Goal: Task Accomplishment & Management: Complete application form

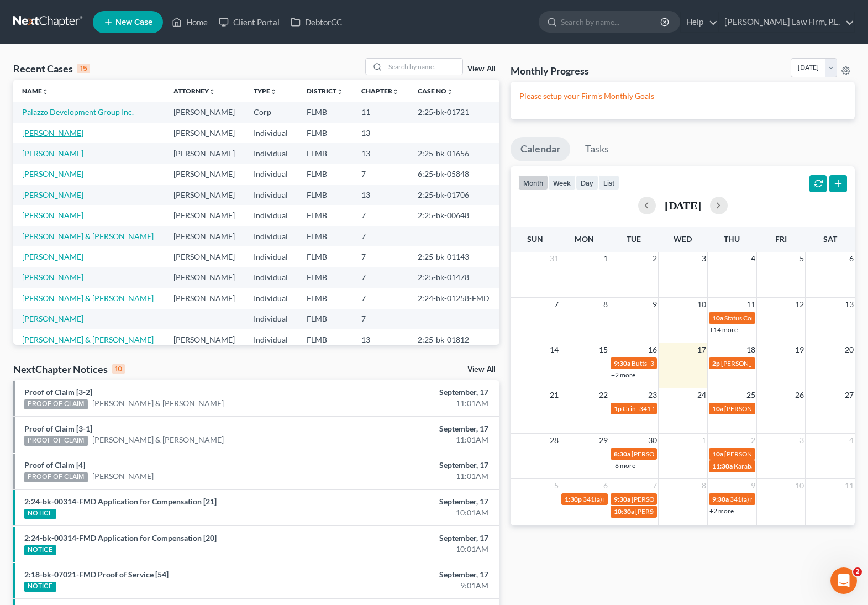
click at [38, 138] on link "[PERSON_NAME]" at bounding box center [52, 132] width 61 height 9
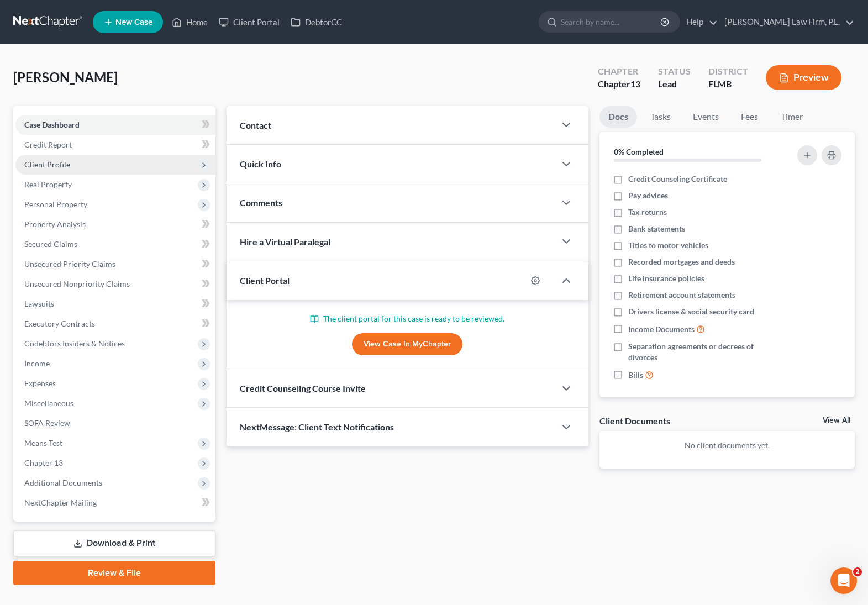
click at [103, 171] on span "Client Profile" at bounding box center [115, 165] width 200 height 20
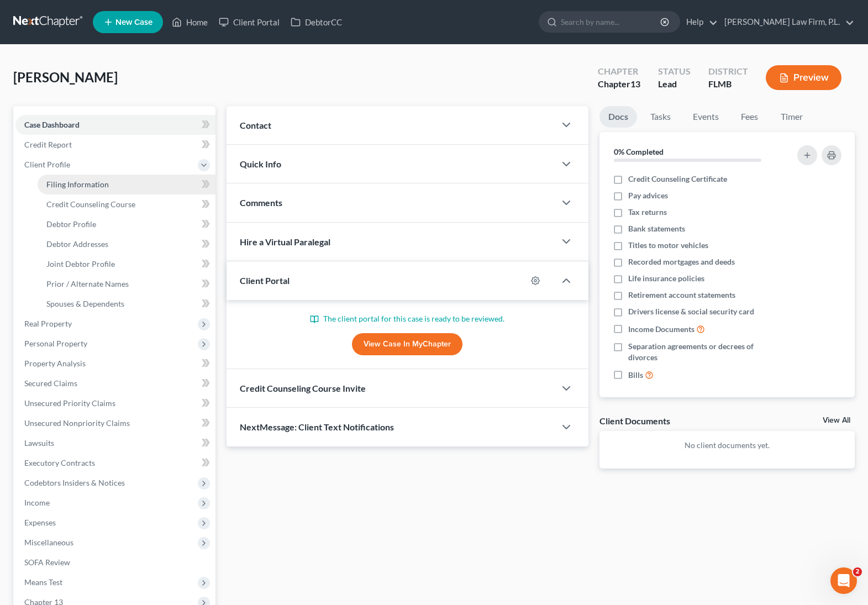
click at [102, 187] on span "Filing Information" at bounding box center [77, 184] width 62 height 9
select select "1"
select select "3"
select select "9"
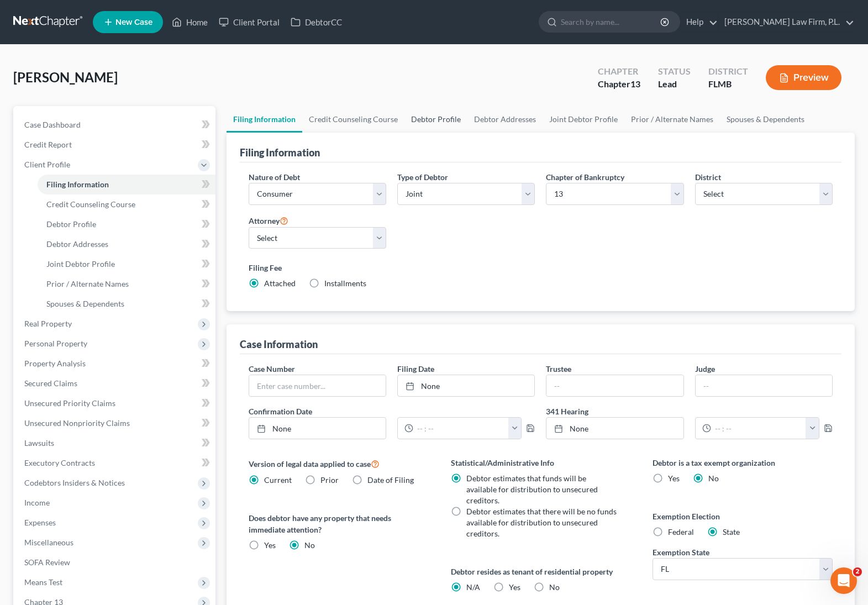
click at [437, 120] on link "Debtor Profile" at bounding box center [436, 119] width 63 height 27
select select "1"
select select "0"
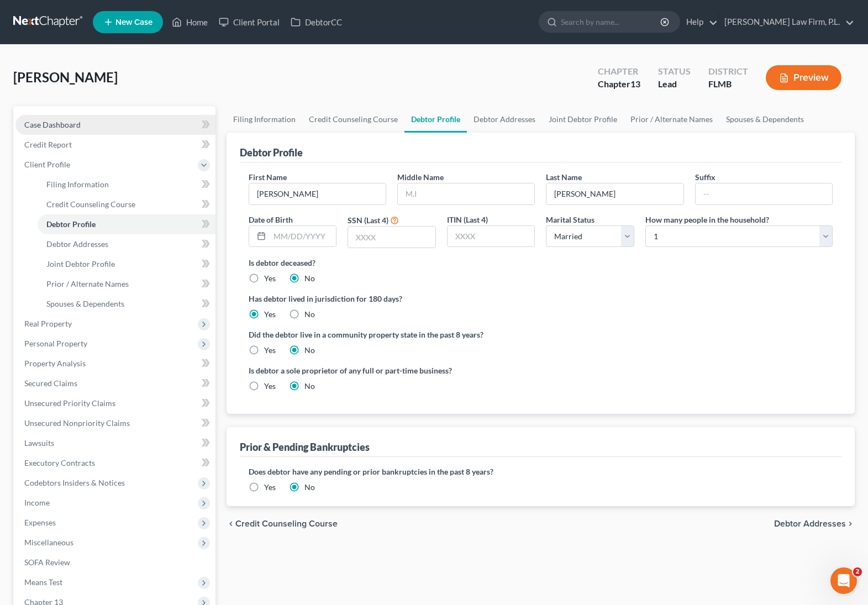
click at [124, 127] on link "Case Dashboard" at bounding box center [115, 125] width 200 height 20
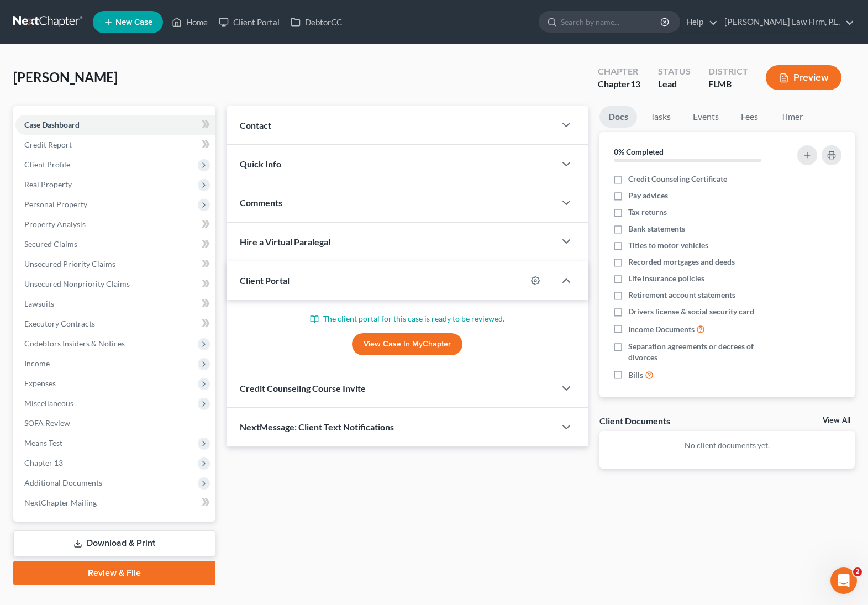
click at [404, 341] on link "View Case in MyChapter" at bounding box center [407, 344] width 111 height 22
click at [136, 139] on link "Credit Report" at bounding box center [115, 145] width 200 height 20
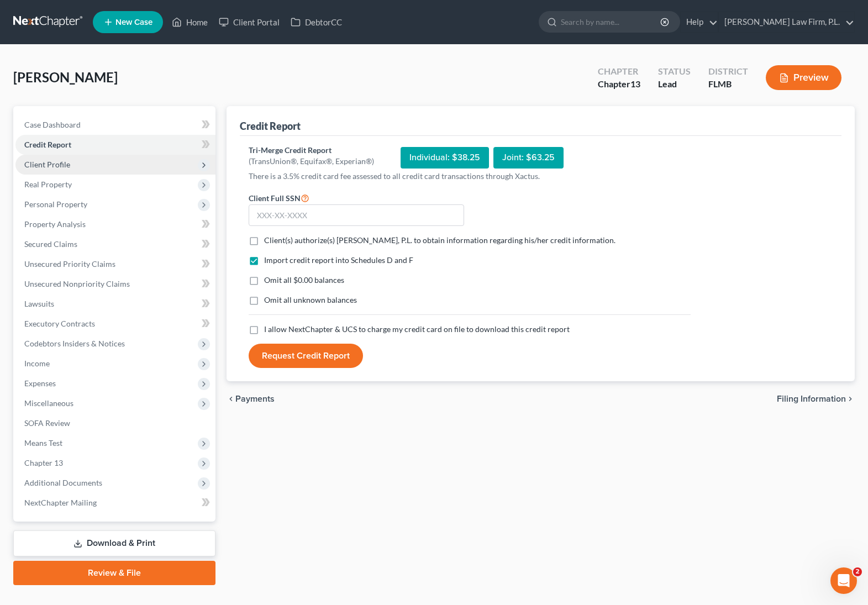
click at [126, 173] on span "Client Profile" at bounding box center [115, 165] width 200 height 20
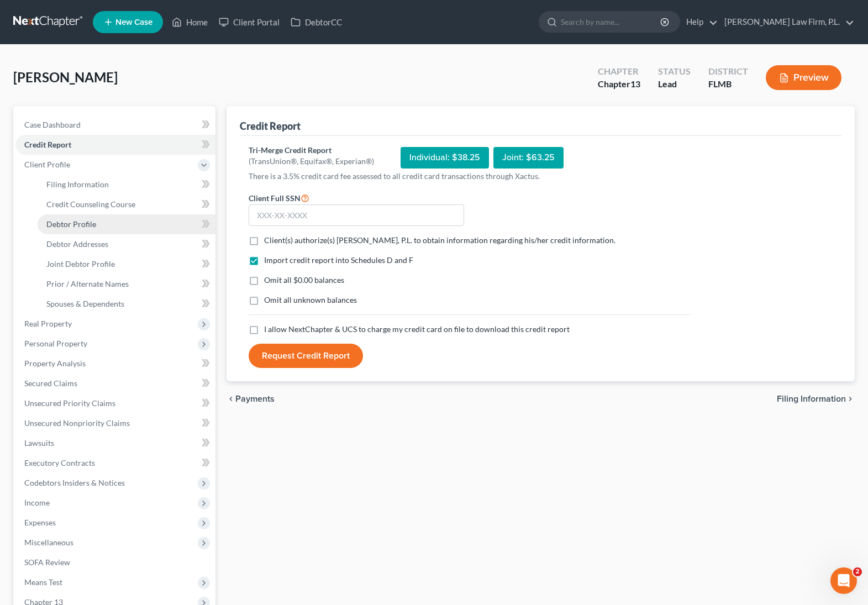
click at [117, 214] on link "Debtor Profile" at bounding box center [127, 224] width 178 height 20
select select "1"
select select "0"
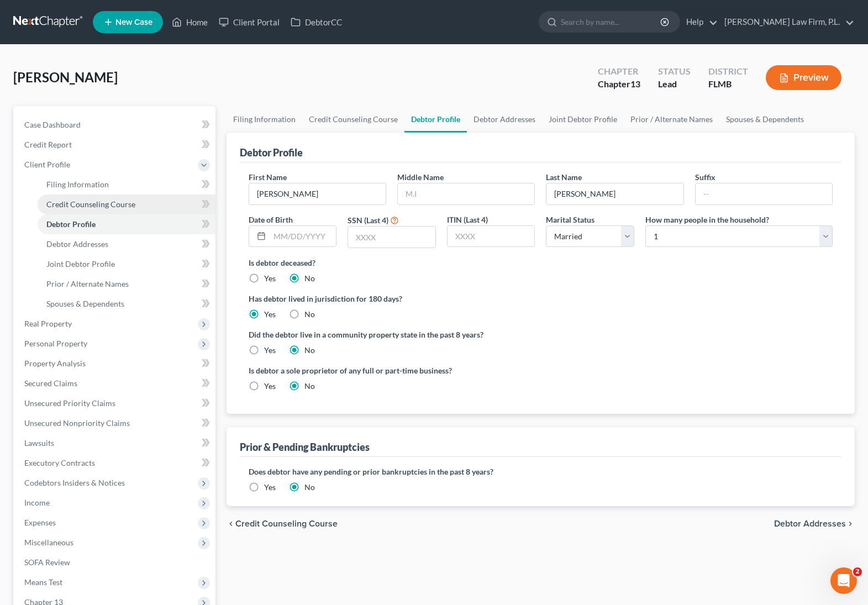
click at [124, 207] on span "Credit Counseling Course" at bounding box center [90, 203] width 89 height 9
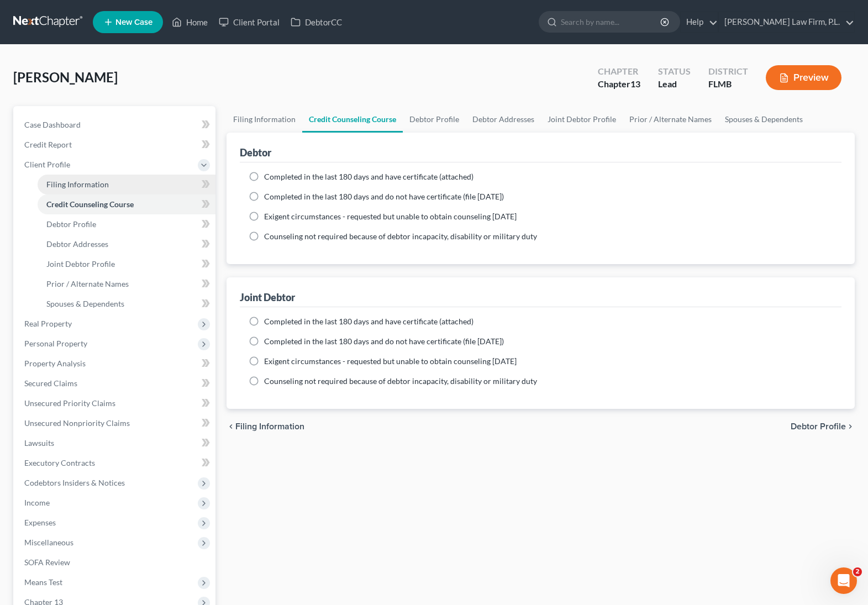
click at [124, 185] on link "Filing Information" at bounding box center [127, 185] width 178 height 20
select select "1"
select select "3"
select select "15"
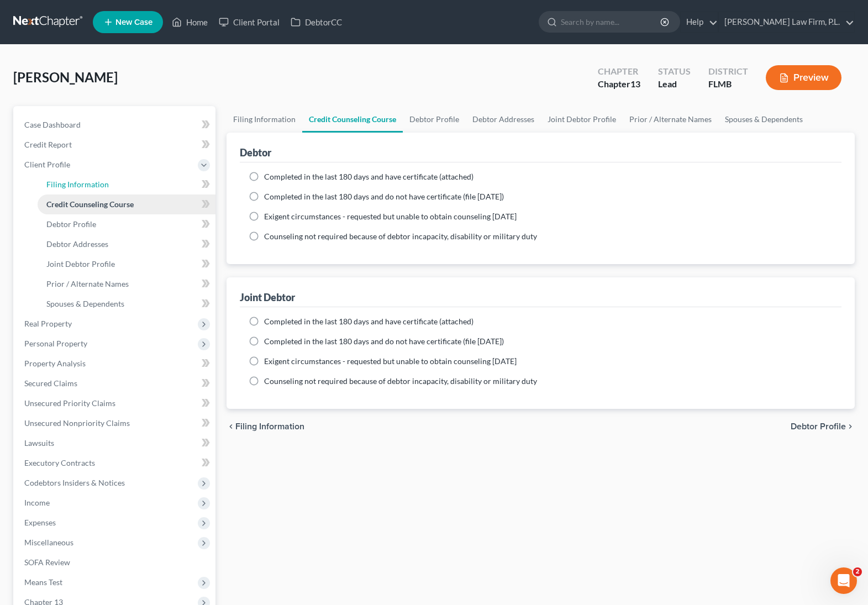
select select "0"
select select "9"
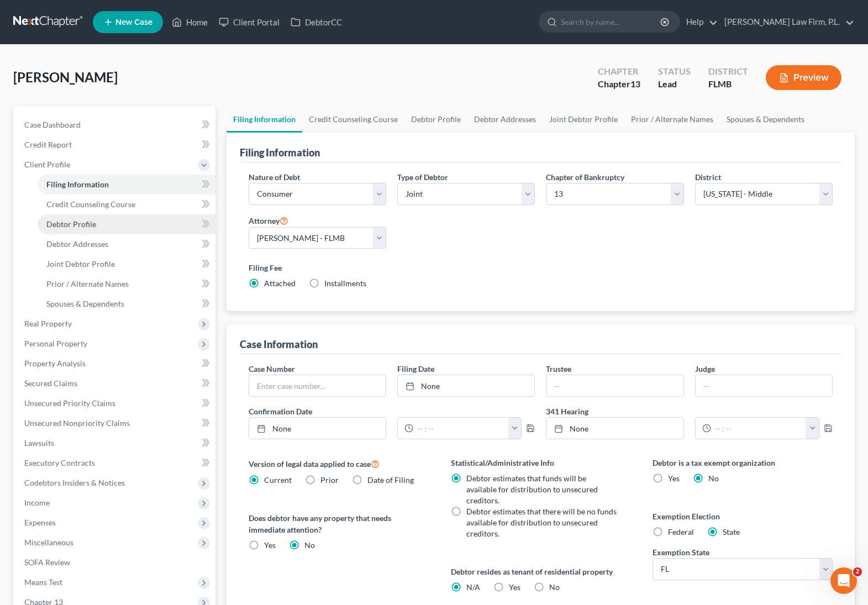
click at [100, 233] on link "Debtor Profile" at bounding box center [127, 224] width 178 height 20
select select "1"
select select "0"
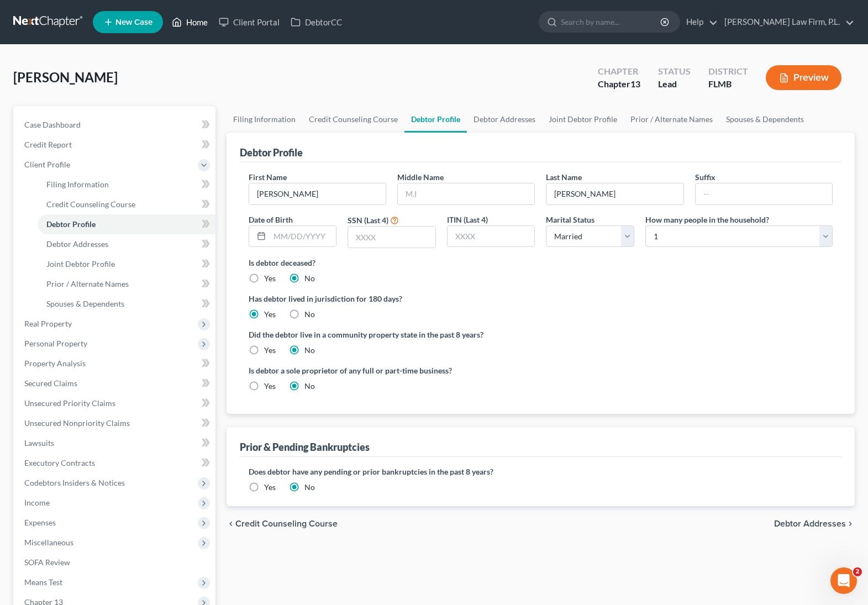
click at [201, 19] on link "Home" at bounding box center [189, 22] width 47 height 20
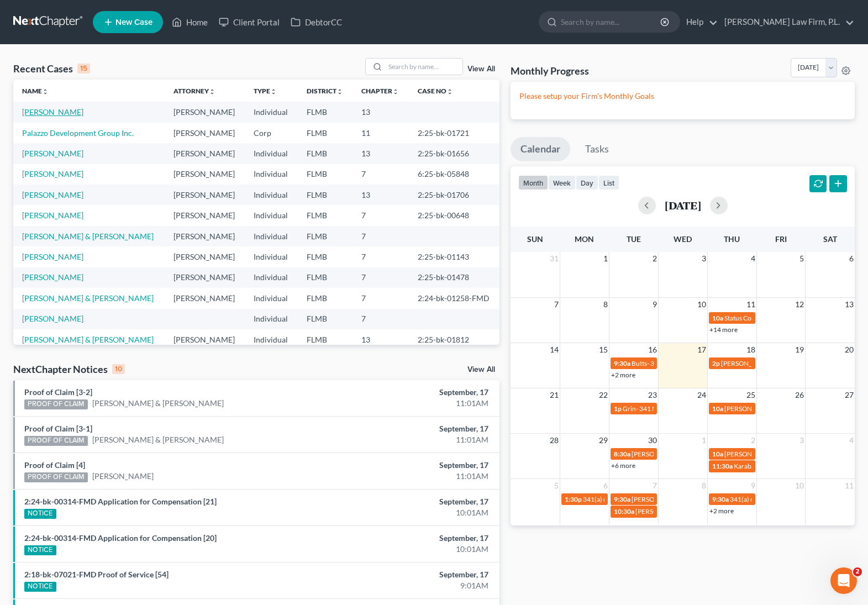
click at [43, 114] on link "Vetzel, James" at bounding box center [52, 111] width 61 height 9
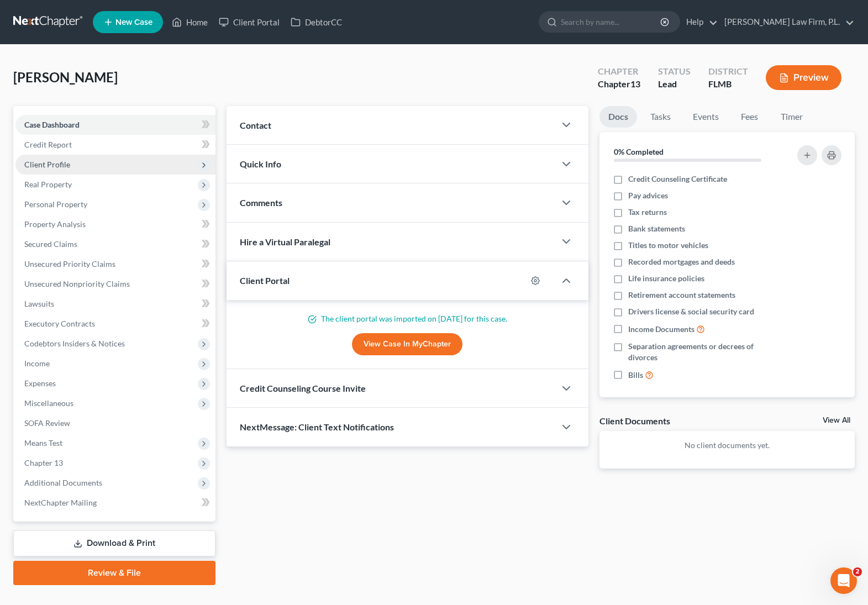
click at [84, 161] on span "Client Profile" at bounding box center [115, 165] width 200 height 20
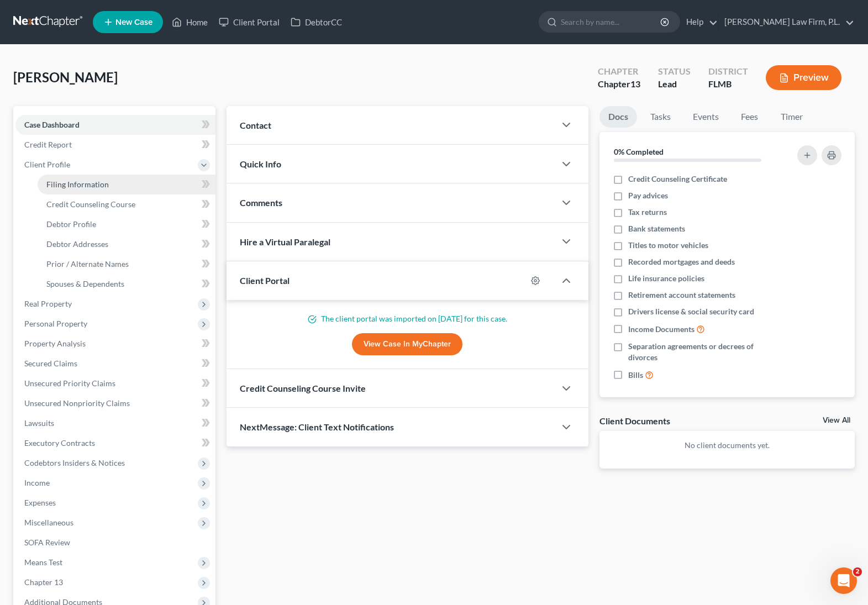
click at [101, 191] on link "Filing Information" at bounding box center [127, 185] width 178 height 20
select select "1"
select select "0"
select select "3"
select select "15"
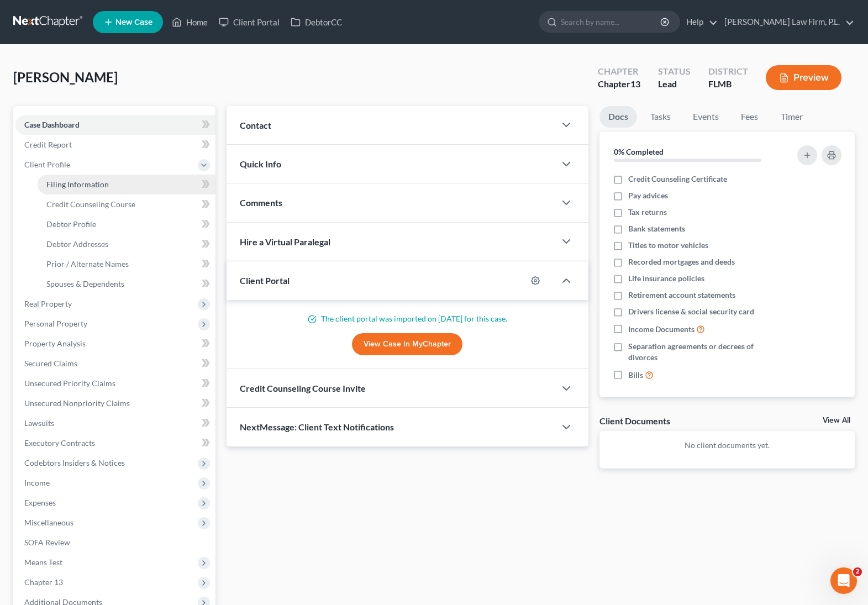
select select "0"
select select "9"
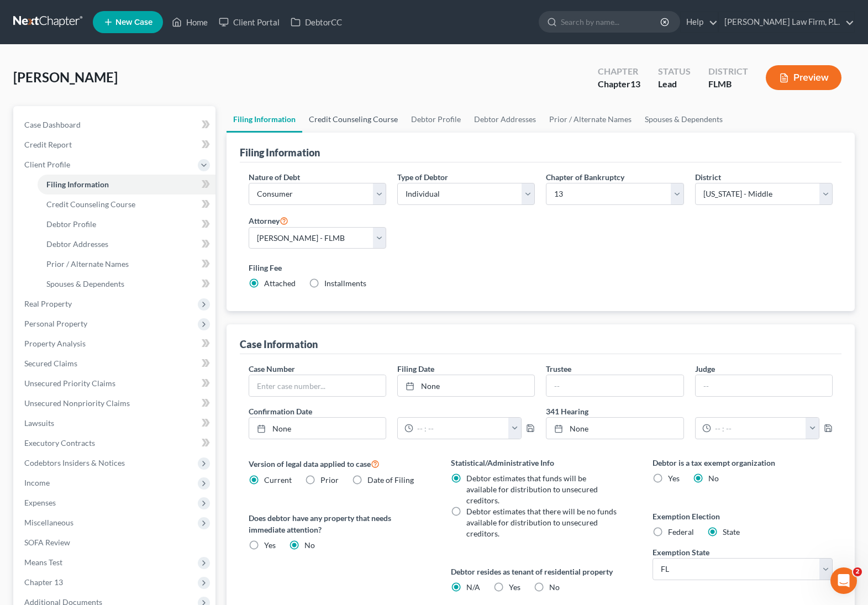
click at [368, 122] on link "Credit Counseling Course" at bounding box center [353, 119] width 102 height 27
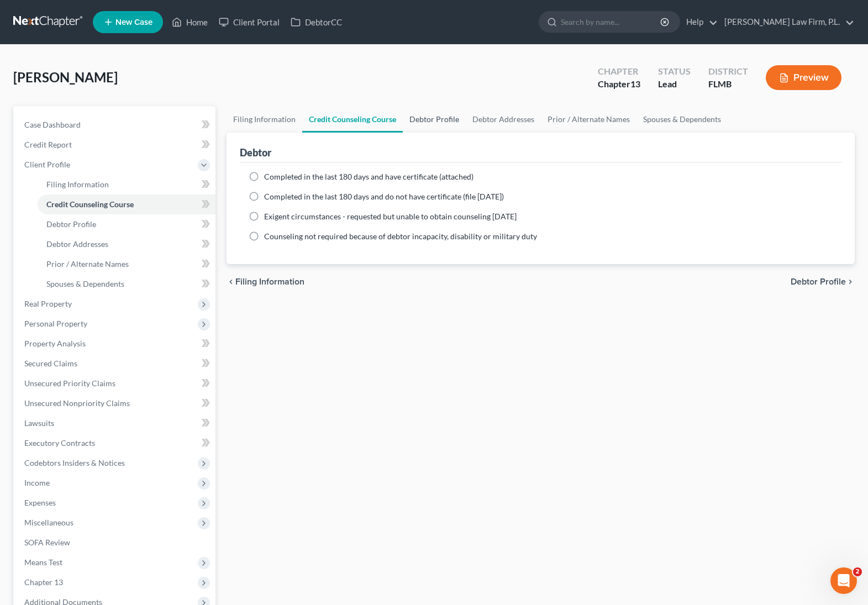
click at [430, 120] on link "Debtor Profile" at bounding box center [434, 119] width 63 height 27
select select "1"
select select "0"
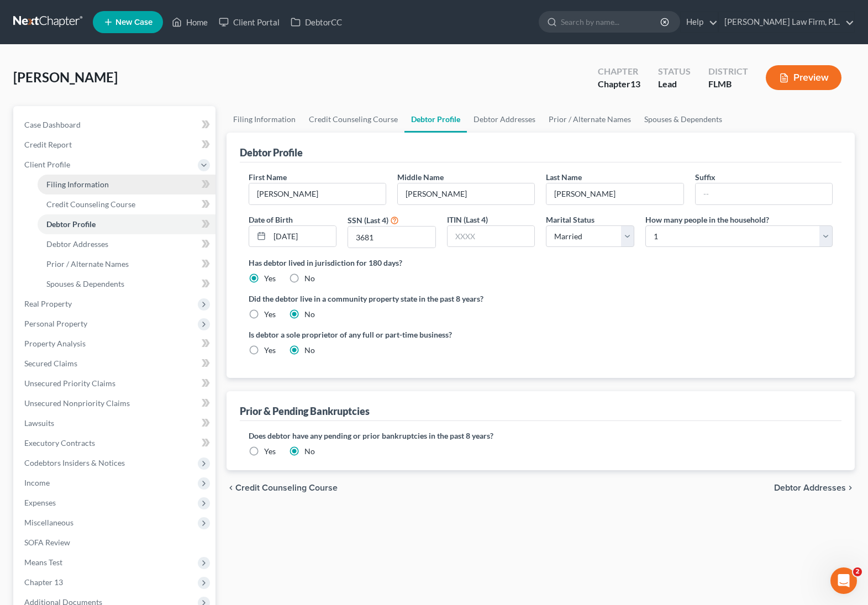
click at [103, 181] on span "Filing Information" at bounding box center [77, 184] width 62 height 9
select select "1"
select select "0"
select select "3"
select select "15"
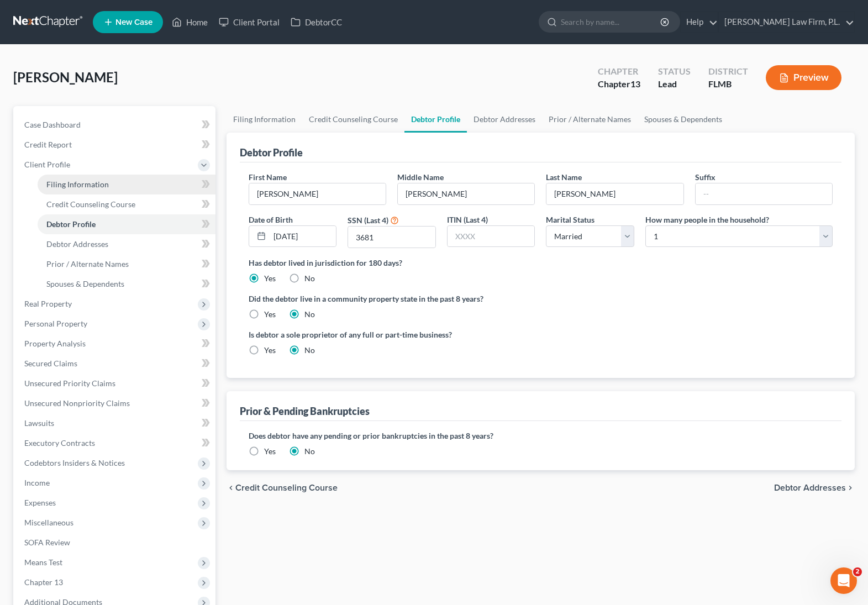
select select "0"
select select "9"
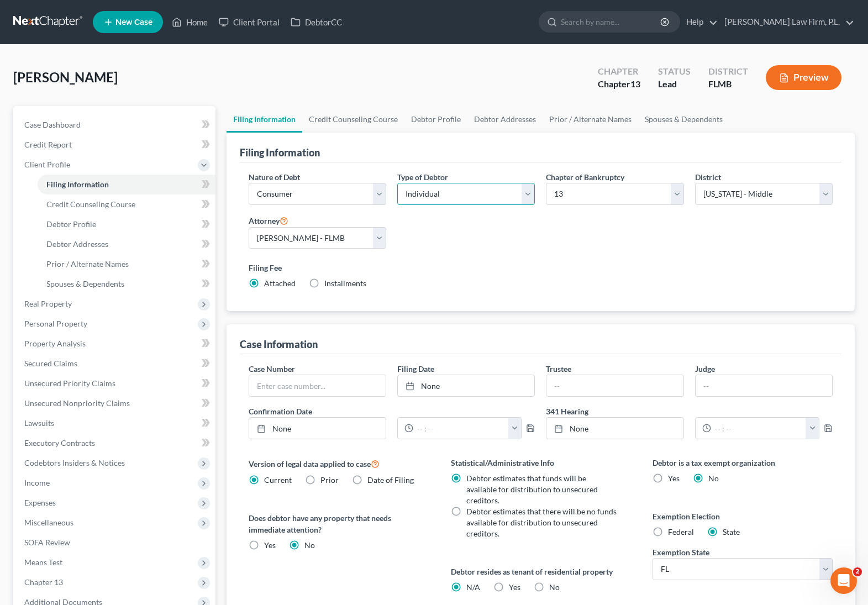
click at [449, 195] on select "Select Individual Joint" at bounding box center [466, 194] width 138 height 22
select select "1"
click at [397, 183] on select "Select Individual Joint" at bounding box center [466, 194] width 138 height 22
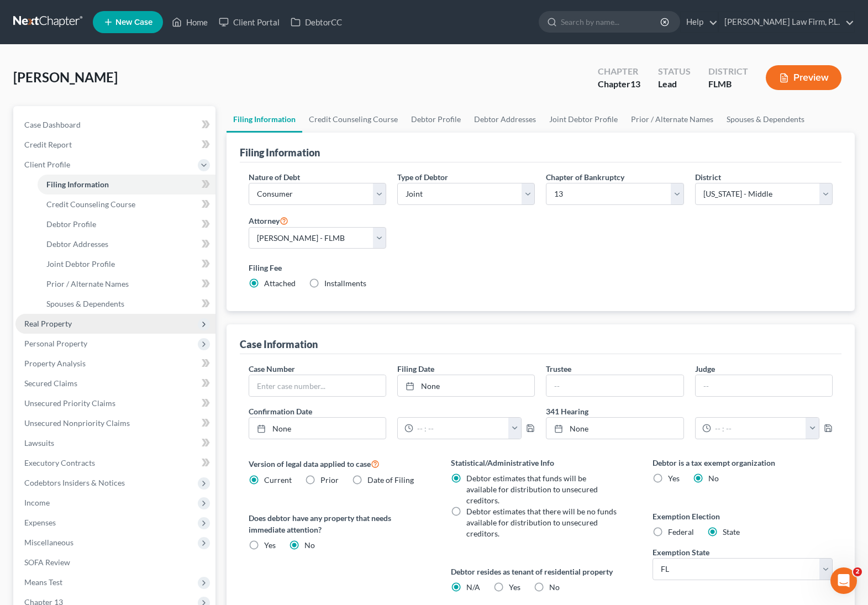
click at [112, 320] on span "Real Property" at bounding box center [115, 324] width 200 height 20
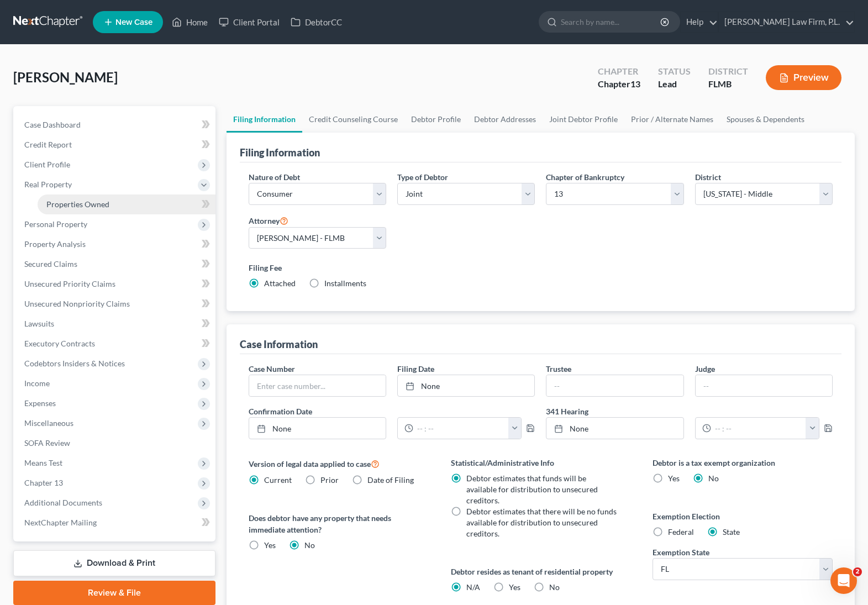
click at [136, 204] on link "Properties Owned" at bounding box center [127, 205] width 178 height 20
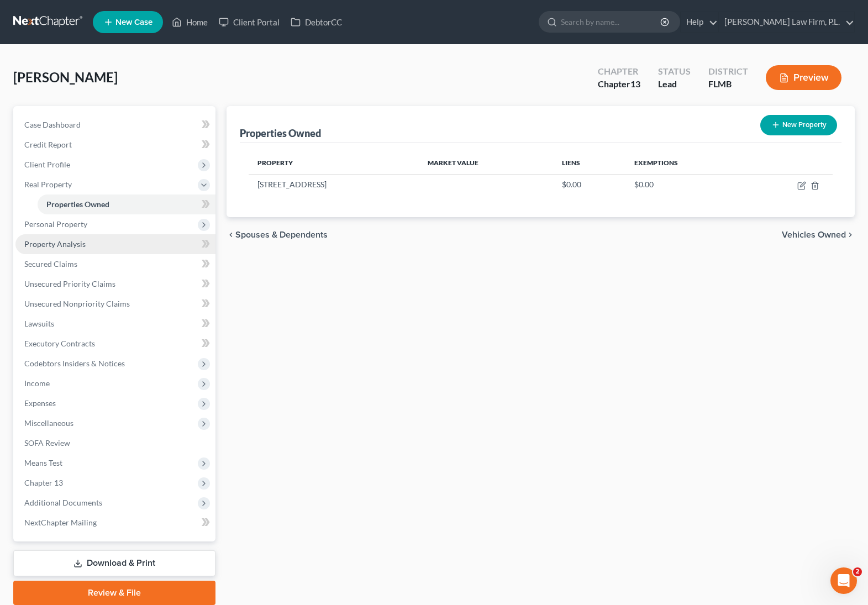
click at [125, 237] on link "Property Analysis" at bounding box center [115, 244] width 200 height 20
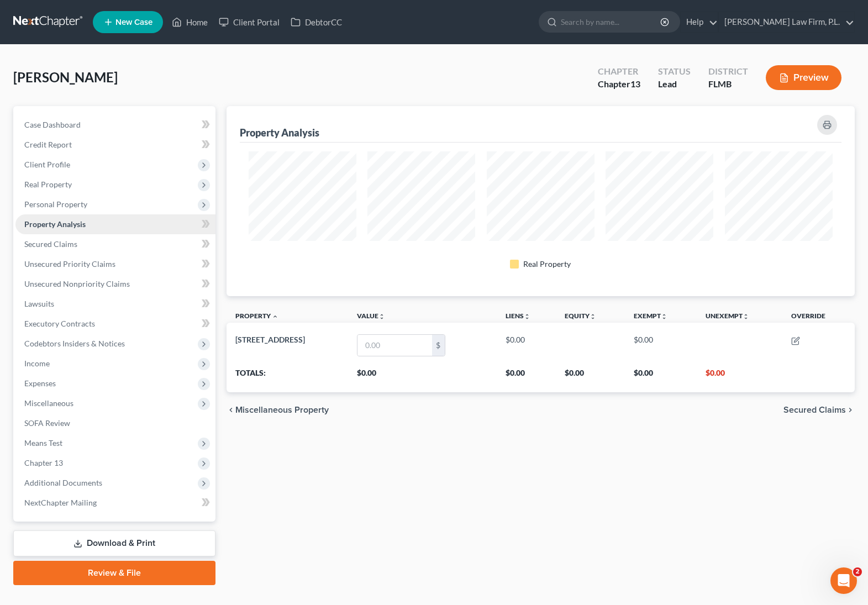
scroll to position [190, 629]
click at [139, 206] on span "Personal Property" at bounding box center [115, 205] width 200 height 20
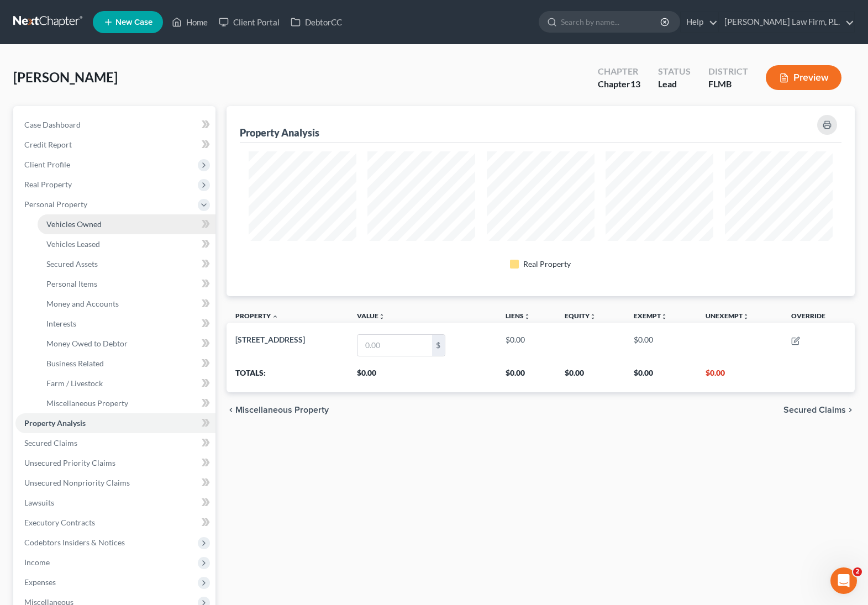
click at [137, 218] on link "Vehicles Owned" at bounding box center [127, 224] width 178 height 20
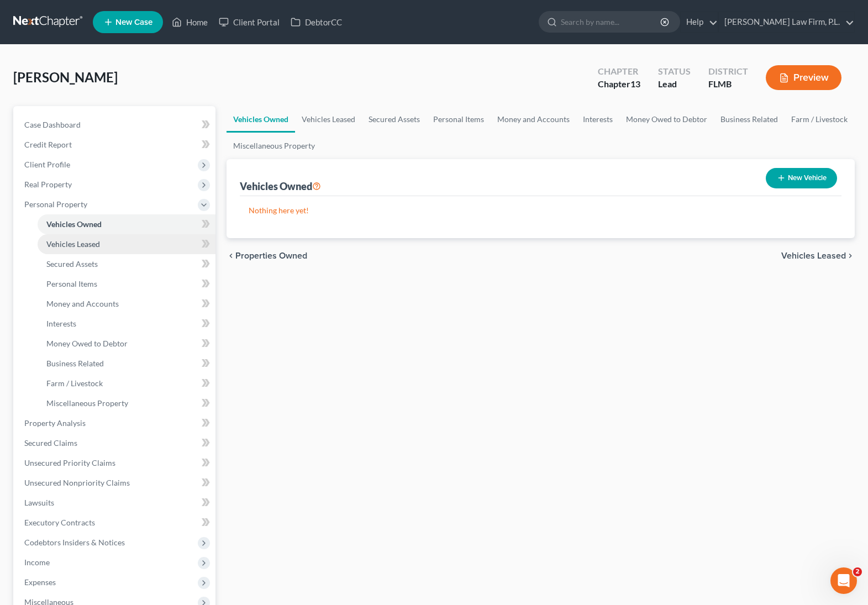
click at [120, 244] on link "Vehicles Leased" at bounding box center [127, 244] width 178 height 20
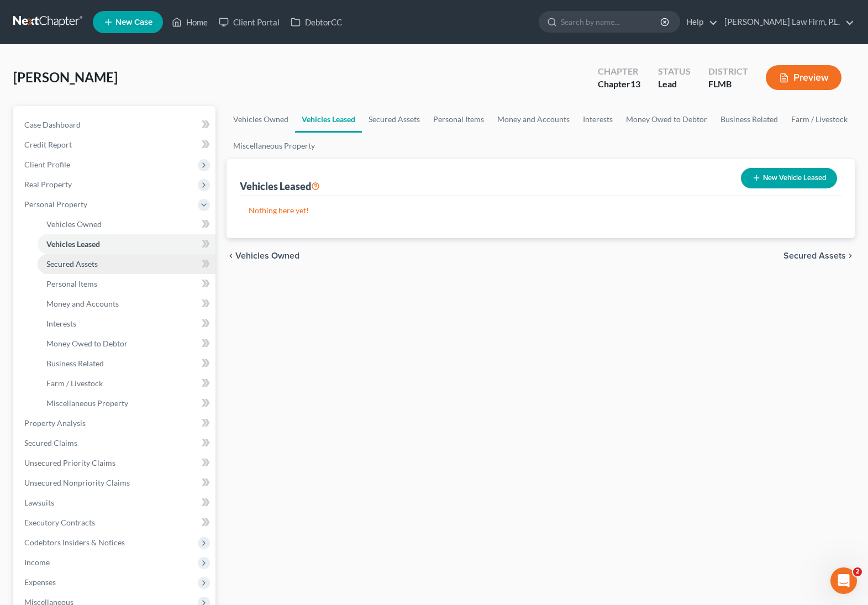
click at [113, 266] on link "Secured Assets" at bounding box center [127, 264] width 178 height 20
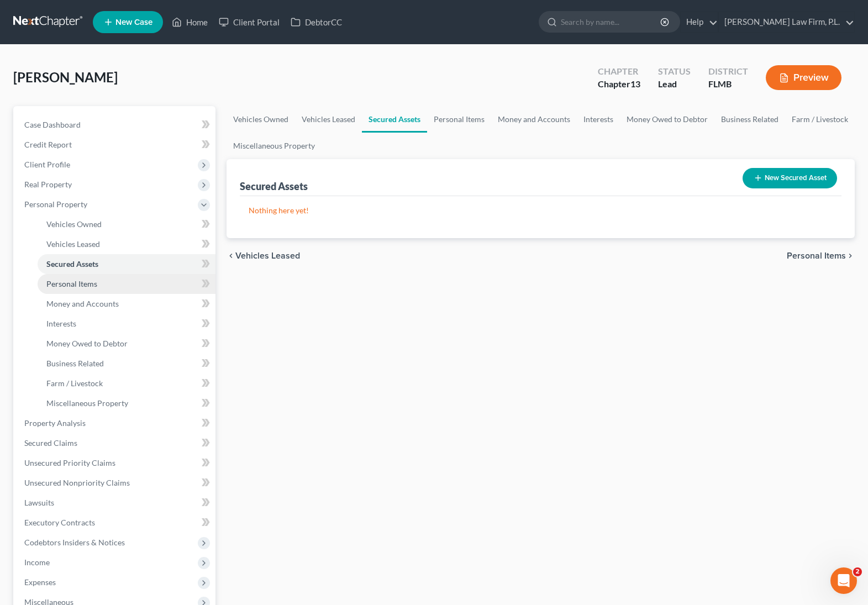
click at [107, 281] on link "Personal Items" at bounding box center [127, 284] width 178 height 20
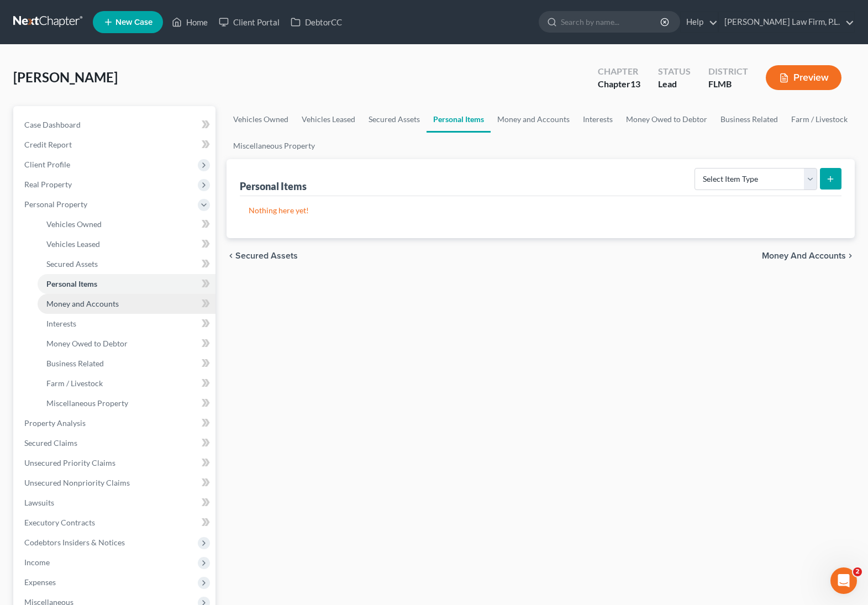
click at [100, 312] on link "Money and Accounts" at bounding box center [127, 304] width 178 height 20
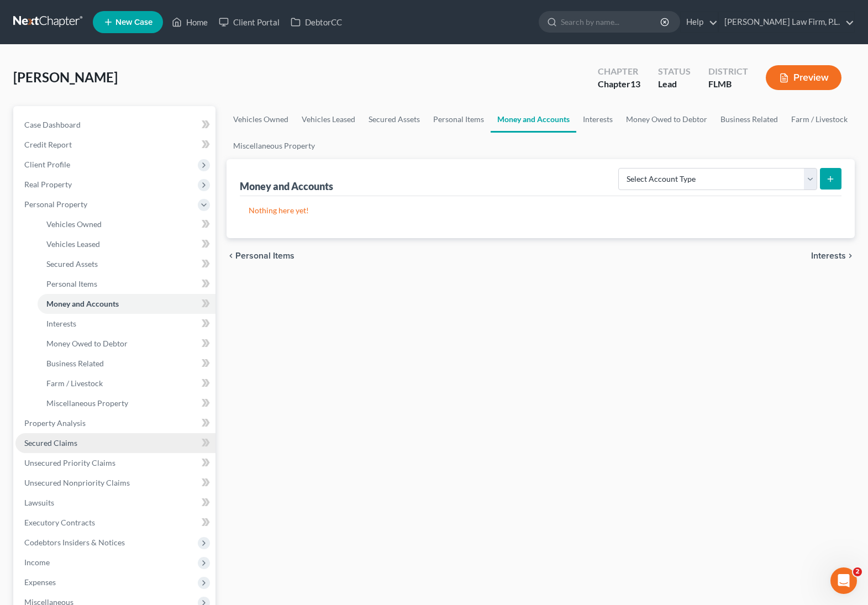
click at [79, 442] on link "Secured Claims" at bounding box center [115, 443] width 200 height 20
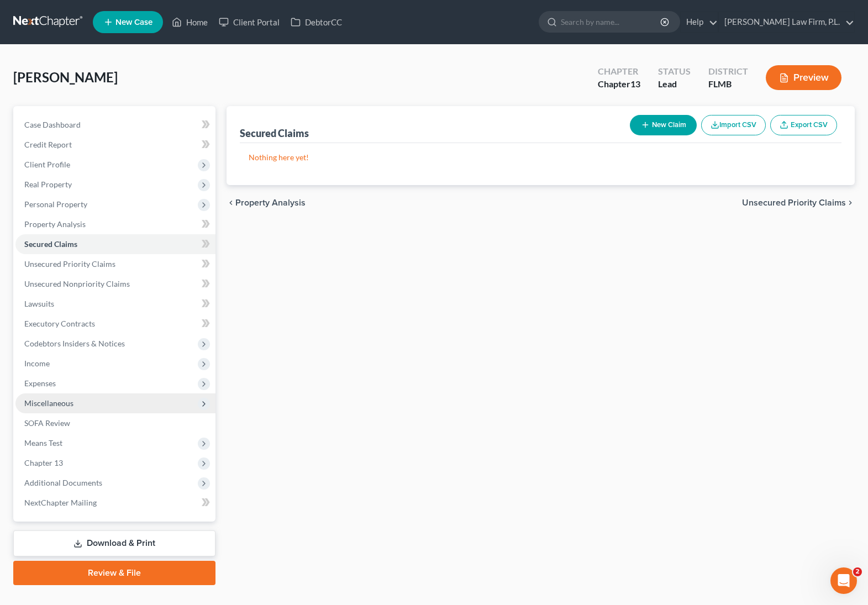
click at [107, 407] on span "Miscellaneous" at bounding box center [115, 403] width 200 height 20
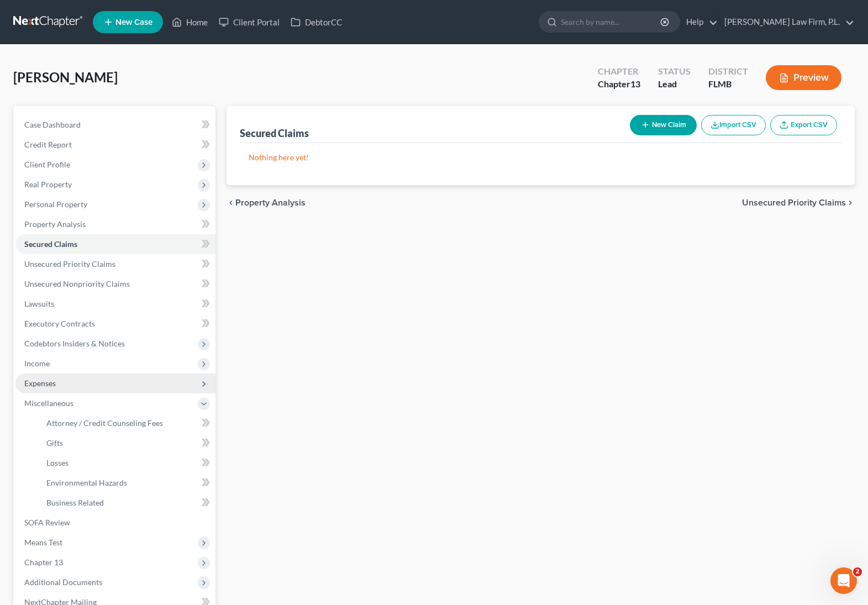
click at [108, 391] on span "Expenses" at bounding box center [115, 384] width 200 height 20
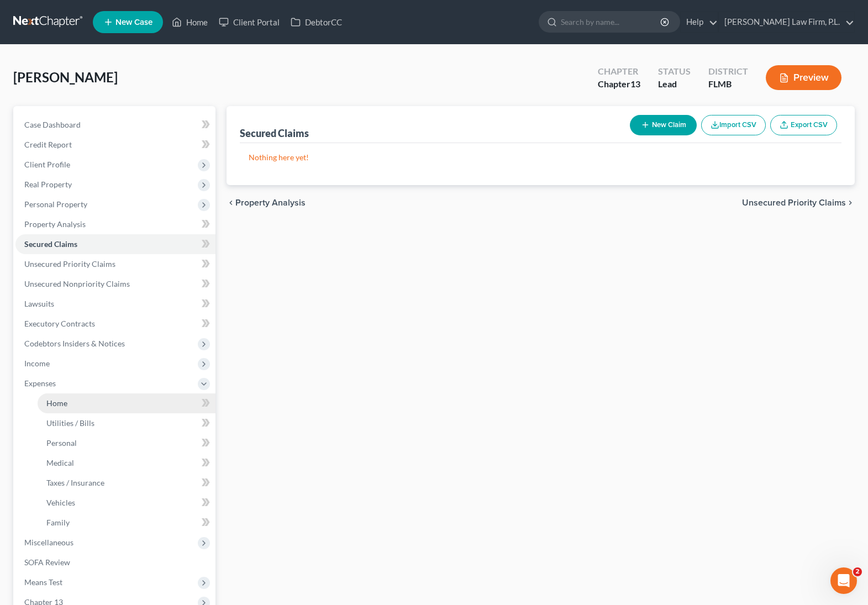
click at [94, 402] on link "Home" at bounding box center [127, 403] width 178 height 20
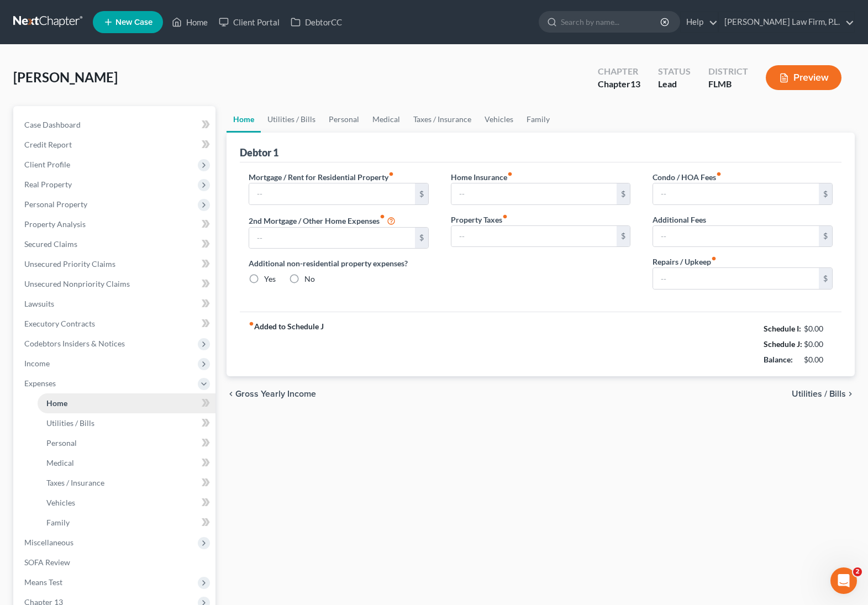
radio input "true"
click at [92, 384] on span "Expenses" at bounding box center [115, 384] width 200 height 20
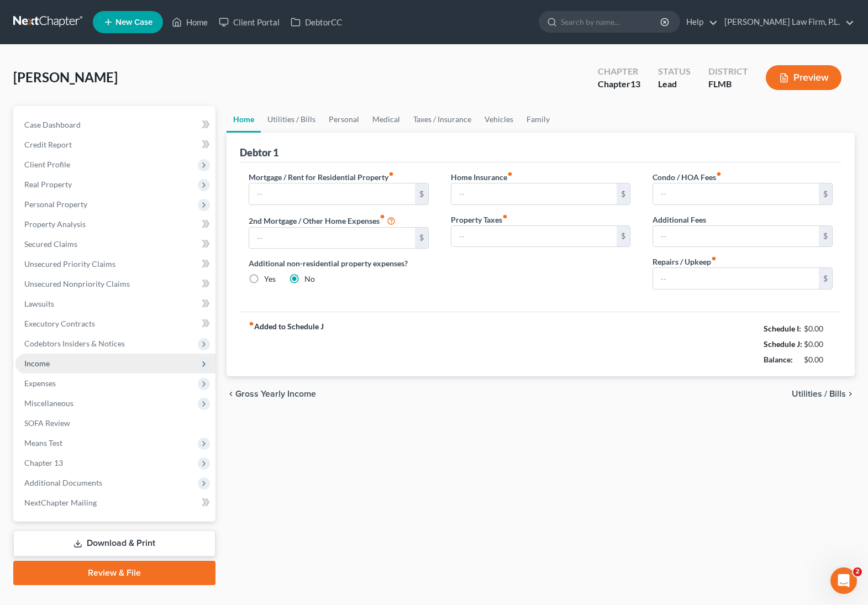
click at [101, 370] on span "Income" at bounding box center [115, 364] width 200 height 20
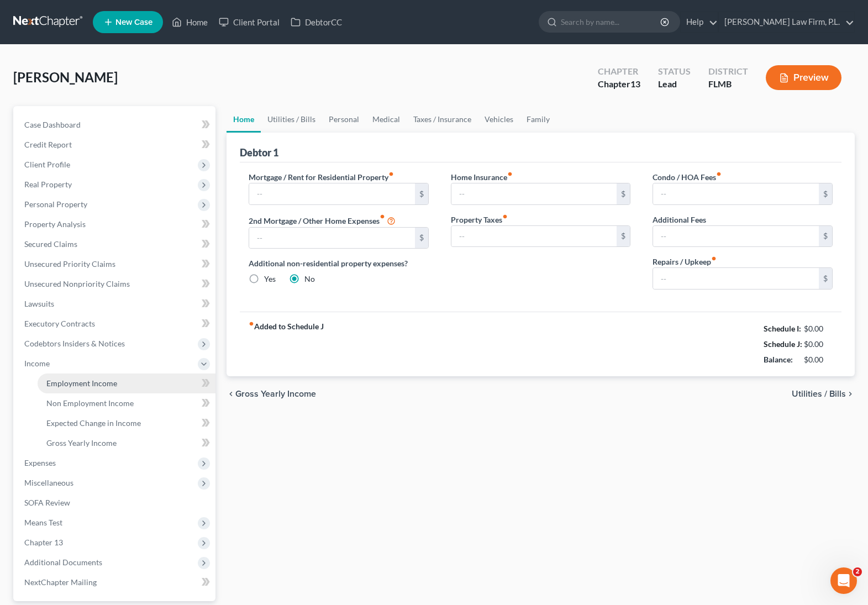
click at [96, 379] on span "Employment Income" at bounding box center [81, 383] width 71 height 9
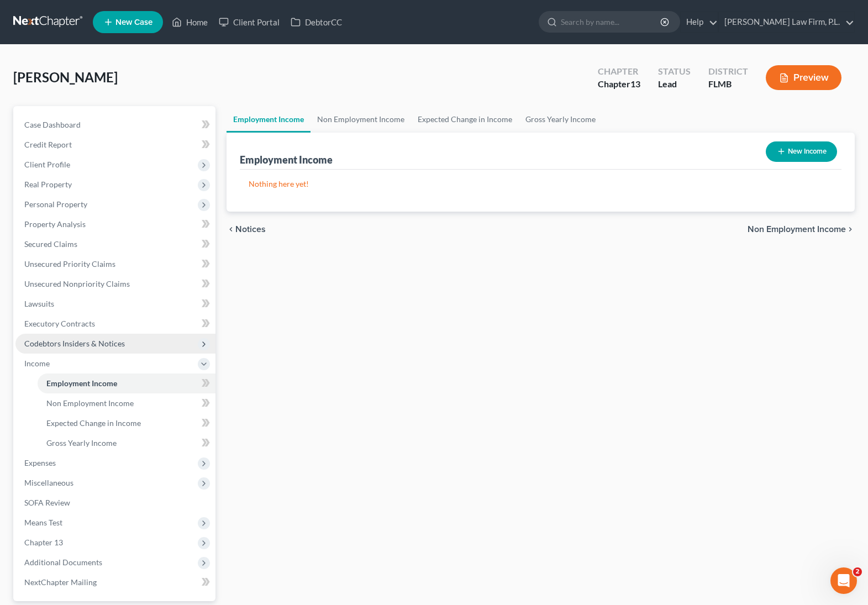
click at [133, 342] on span "Codebtors Insiders & Notices" at bounding box center [115, 344] width 200 height 20
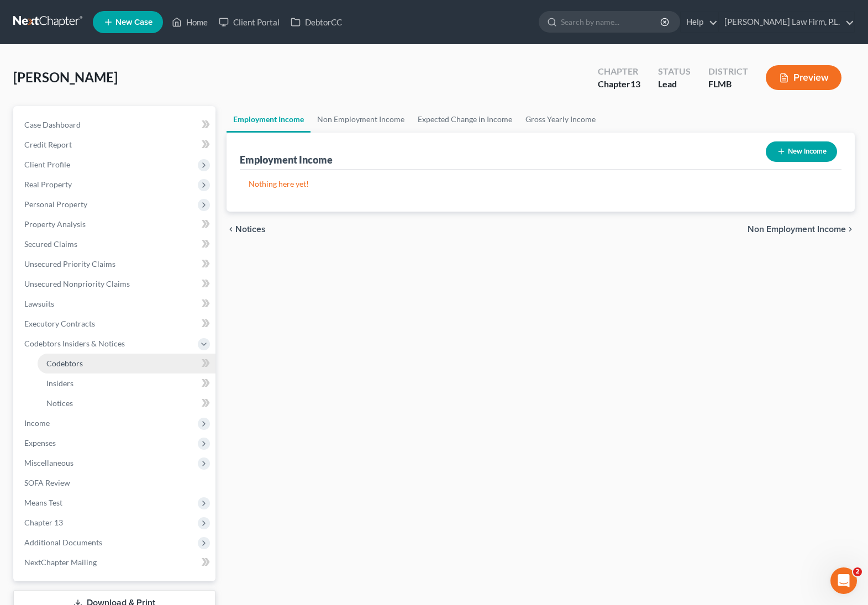
click at [113, 366] on link "Codebtors" at bounding box center [127, 364] width 178 height 20
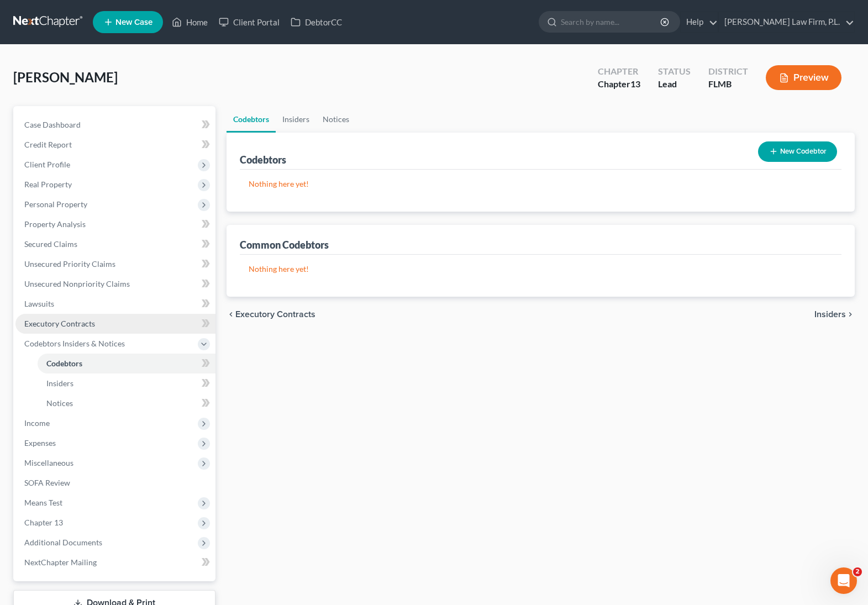
click at [114, 317] on link "Executory Contracts" at bounding box center [115, 324] width 200 height 20
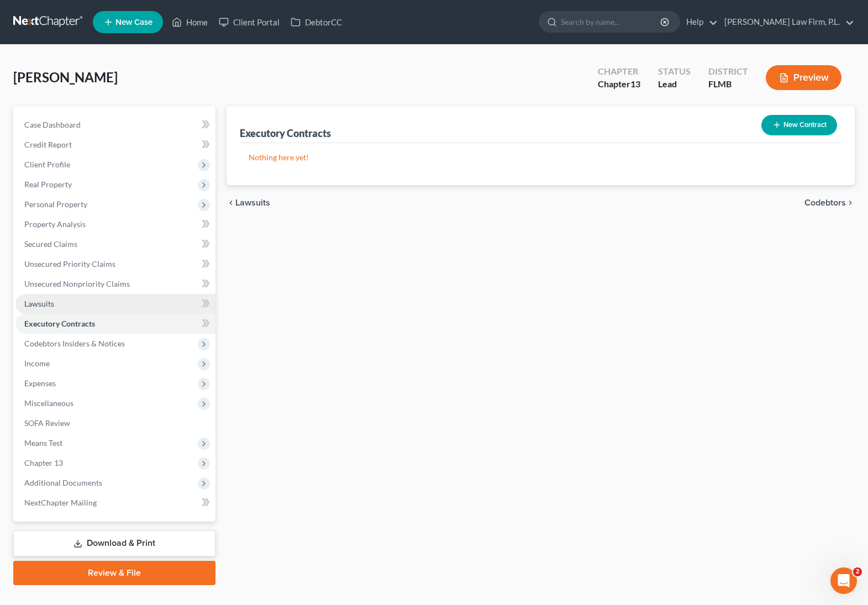
click at [118, 303] on link "Lawsuits" at bounding box center [115, 304] width 200 height 20
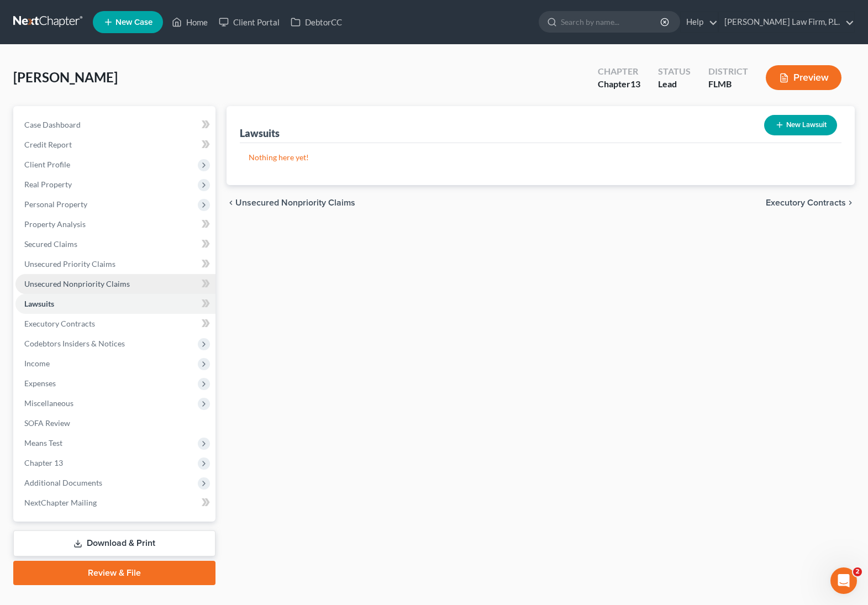
click at [120, 285] on span "Unsecured Nonpriority Claims" at bounding box center [77, 283] width 106 height 9
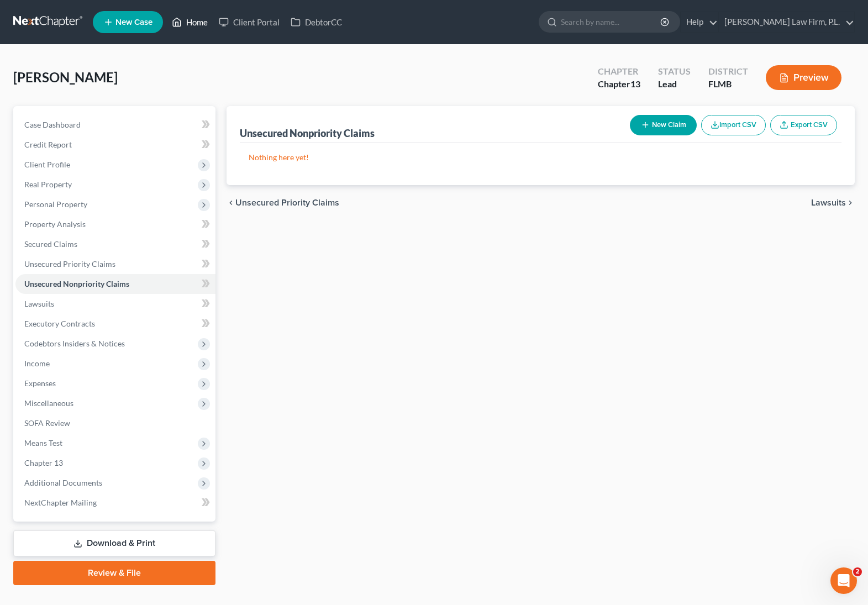
click at [208, 19] on link "Home" at bounding box center [189, 22] width 47 height 20
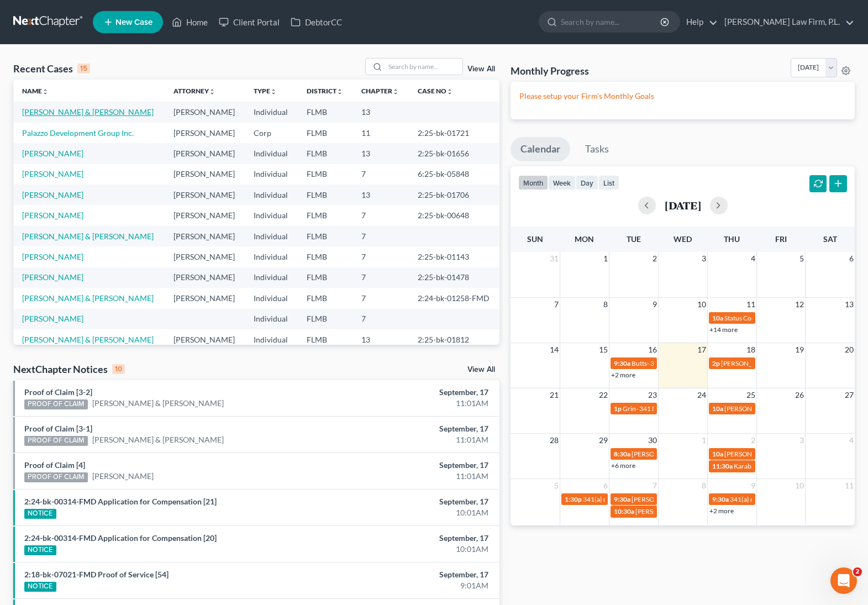
click at [83, 113] on link "[PERSON_NAME] & [PERSON_NAME]" at bounding box center [88, 111] width 132 height 9
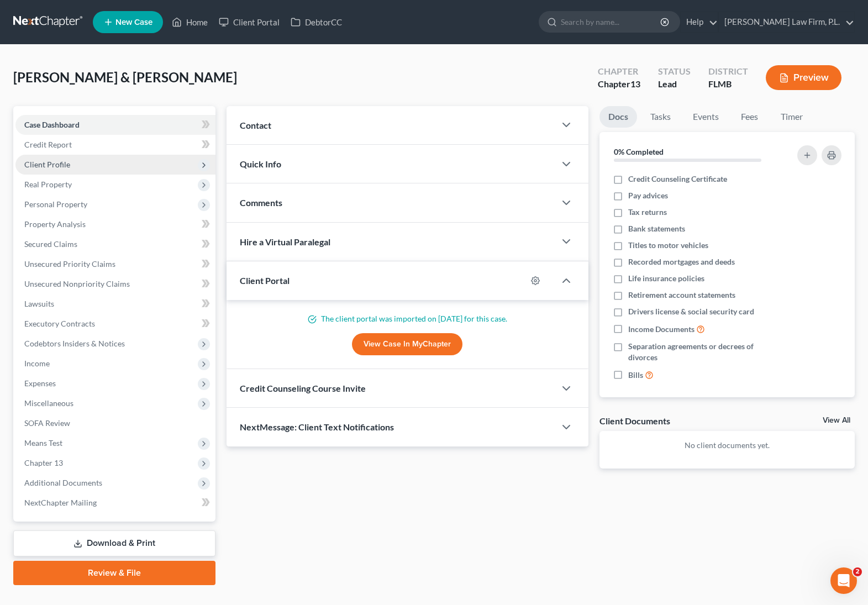
click at [81, 160] on span "Client Profile" at bounding box center [115, 165] width 200 height 20
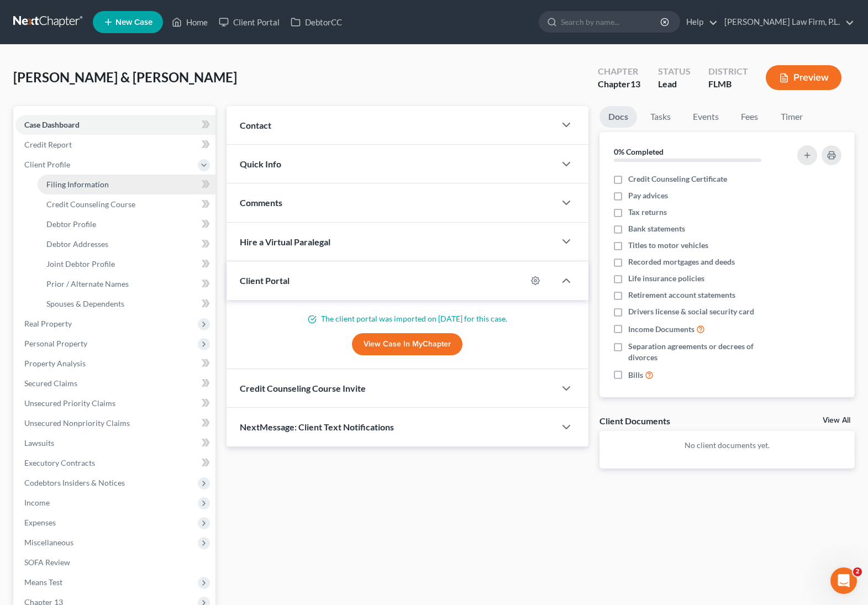
click at [104, 185] on span "Filing Information" at bounding box center [77, 184] width 62 height 9
select select "1"
select select "3"
select select "15"
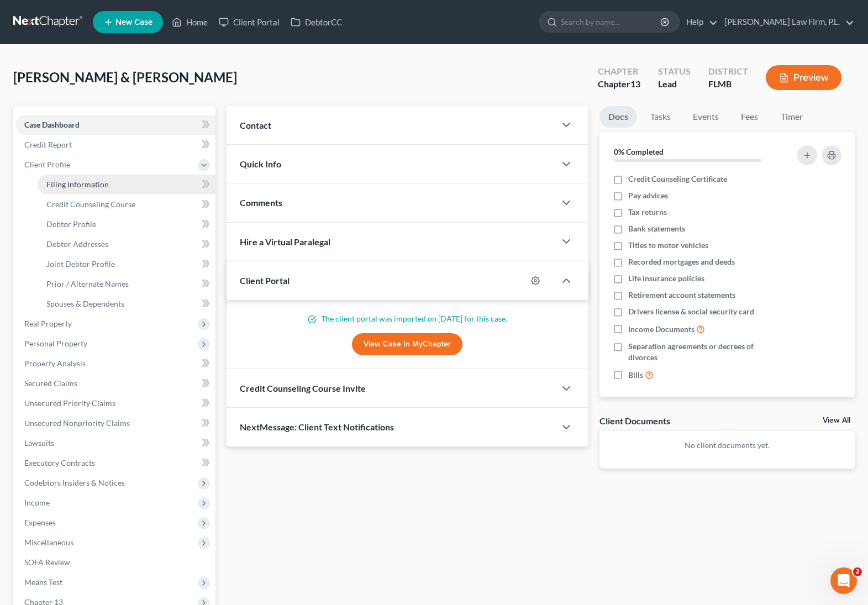
select select "0"
select select "9"
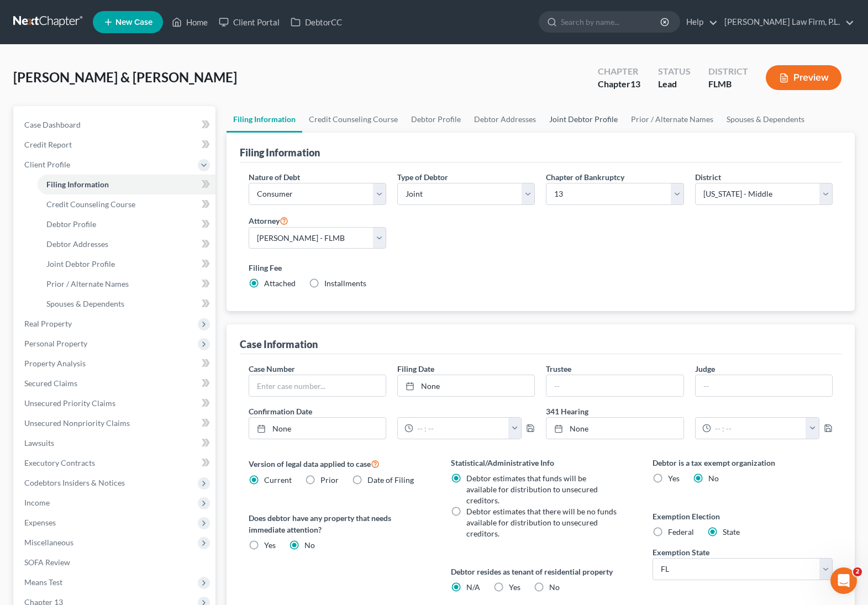
click at [581, 126] on link "Joint Debtor Profile" at bounding box center [584, 119] width 82 height 27
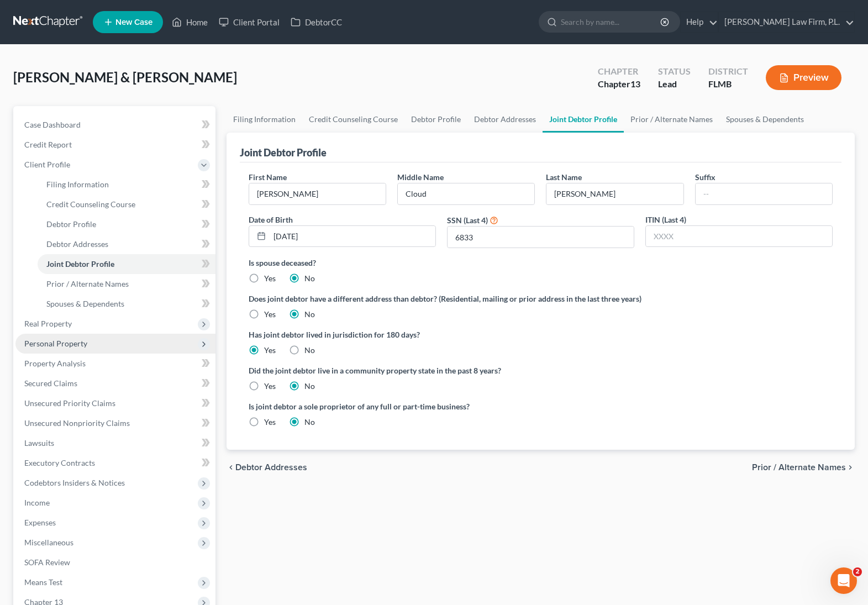
click at [96, 339] on span "Personal Property" at bounding box center [115, 344] width 200 height 20
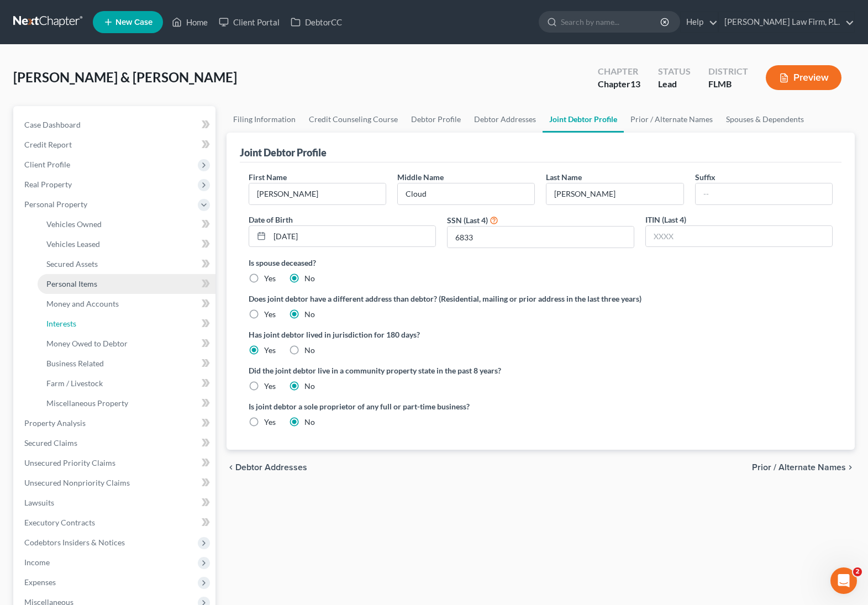
click at [98, 326] on link "Interests" at bounding box center [127, 324] width 178 height 20
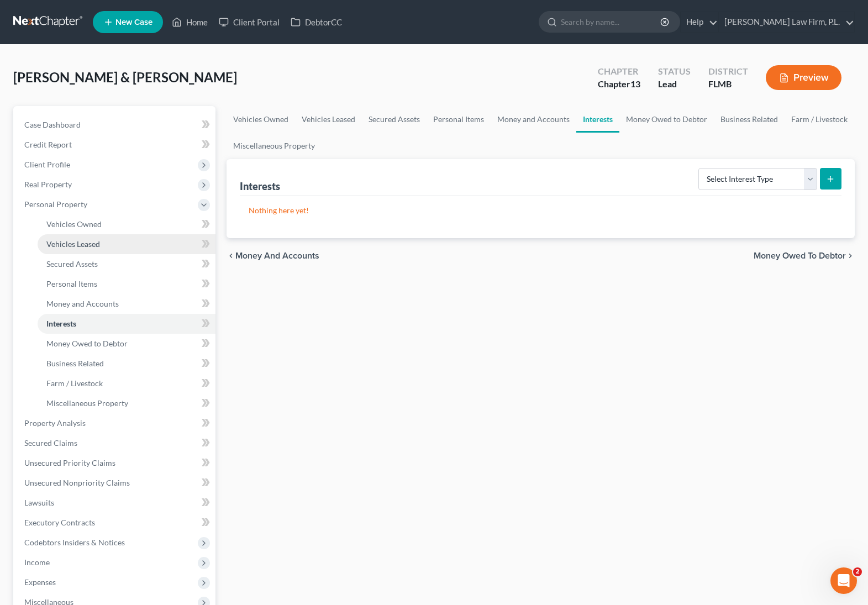
click at [104, 240] on link "Vehicles Leased" at bounding box center [127, 244] width 178 height 20
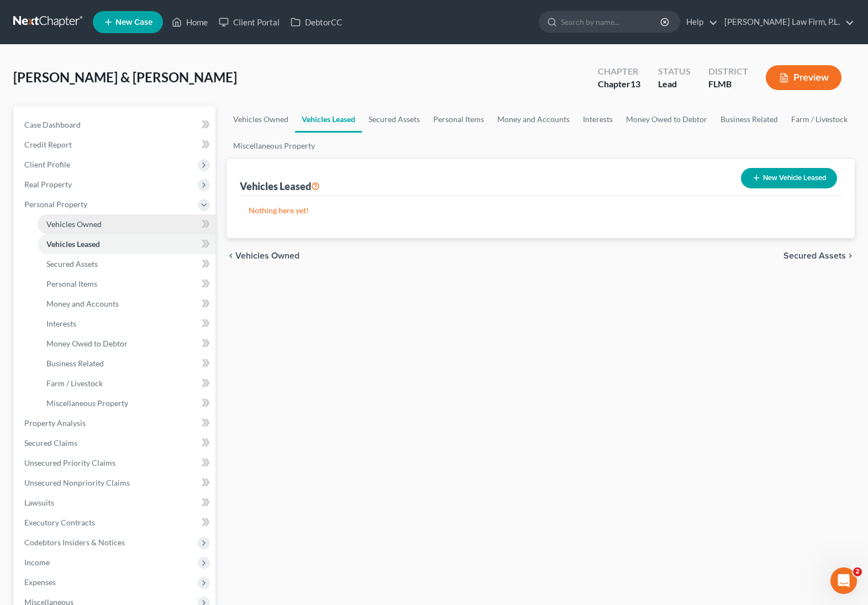
click at [109, 232] on link "Vehicles Owned" at bounding box center [127, 224] width 178 height 20
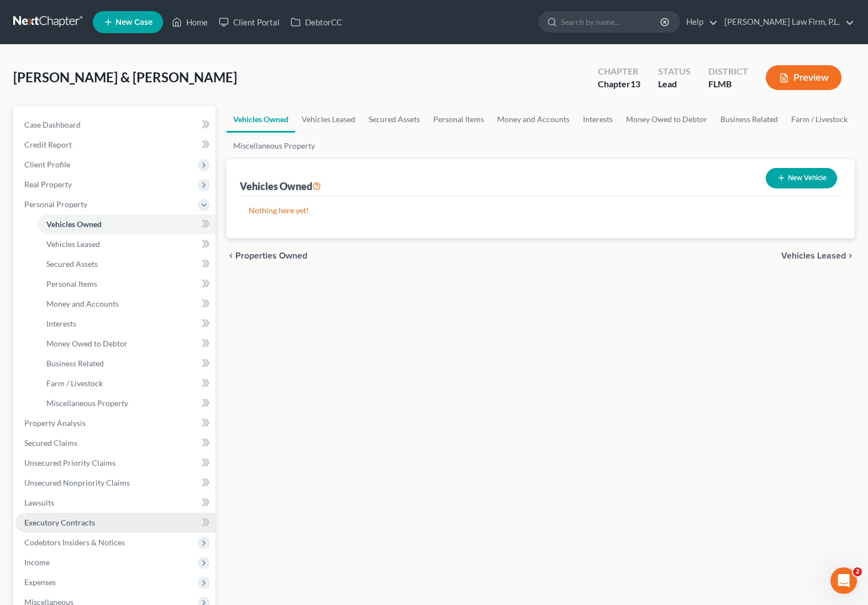
click at [66, 522] on span "Executory Contracts" at bounding box center [59, 522] width 71 height 9
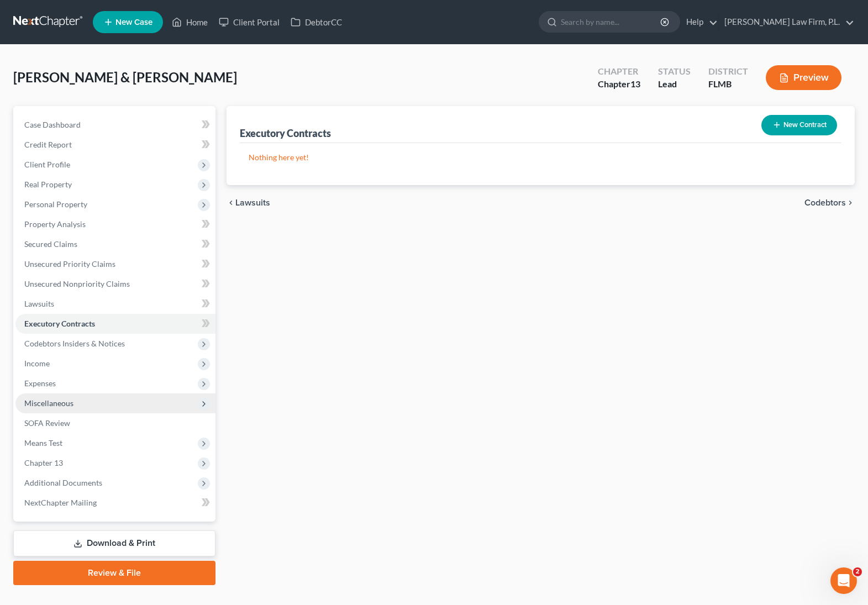
click at [91, 394] on span "Miscellaneous" at bounding box center [115, 403] width 200 height 20
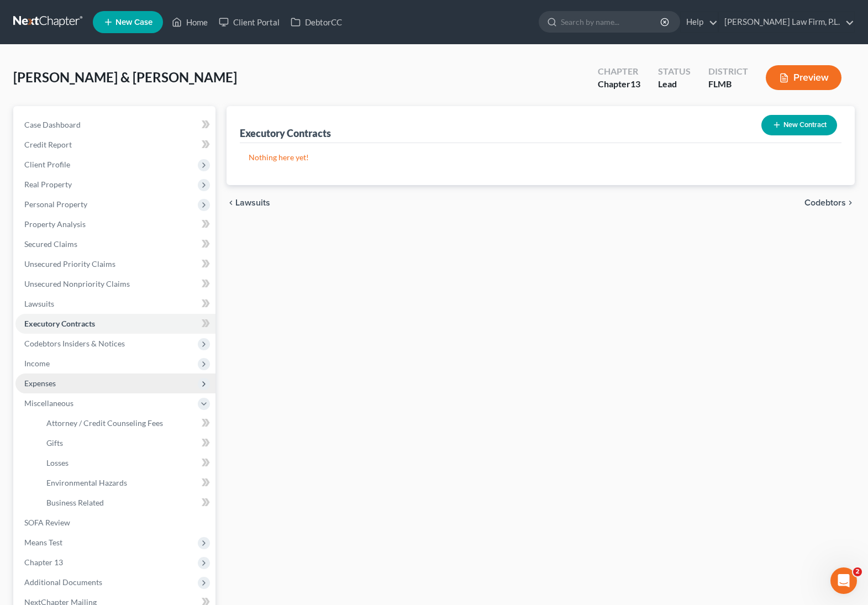
click at [96, 387] on span "Expenses" at bounding box center [115, 384] width 200 height 20
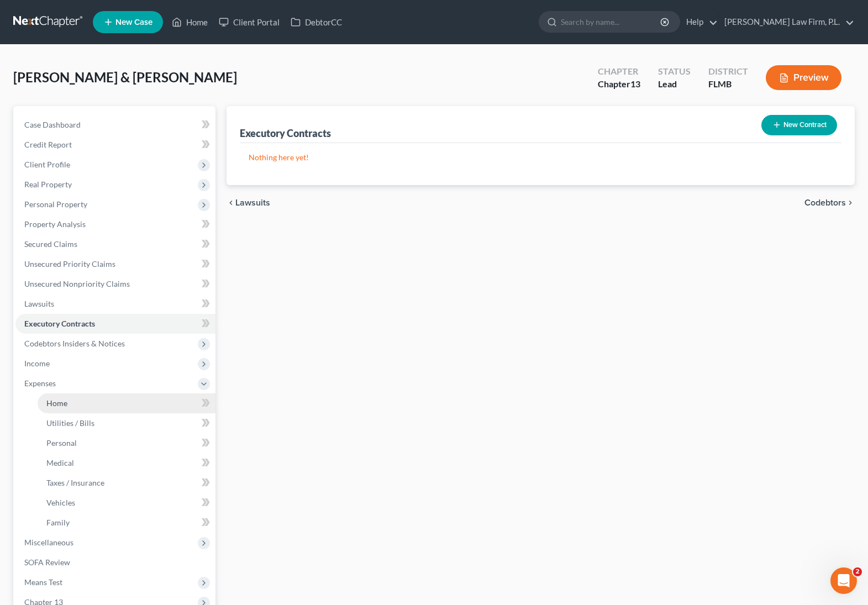
click at [87, 401] on link "Home" at bounding box center [127, 403] width 178 height 20
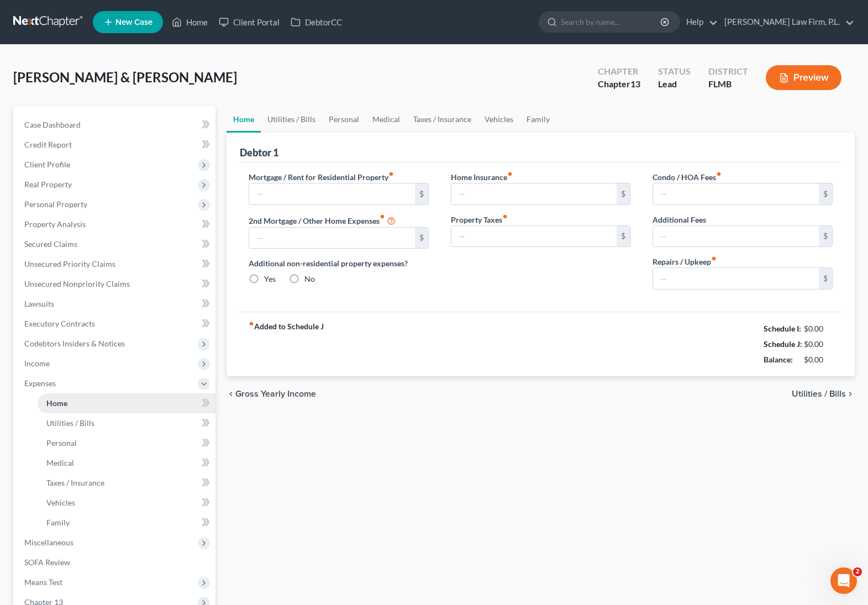
radio input "true"
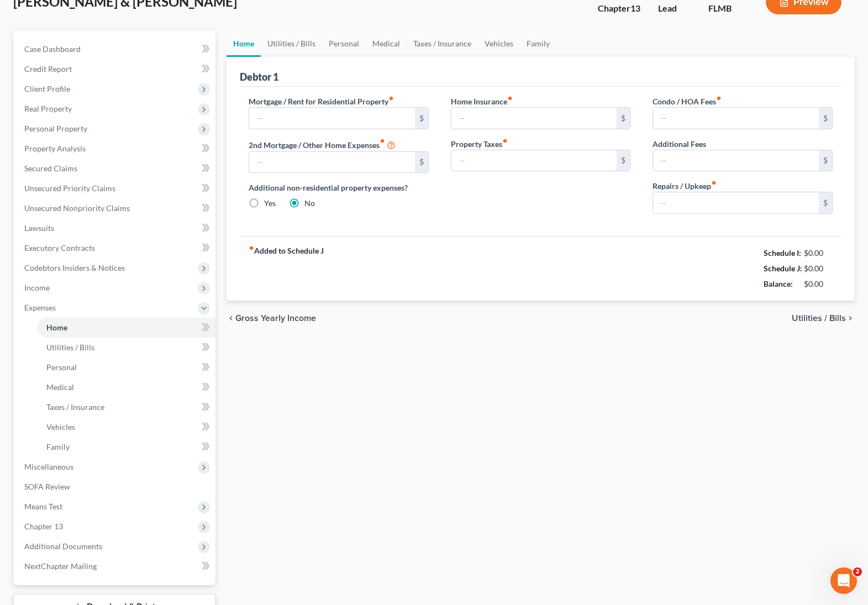
scroll to position [161, 0]
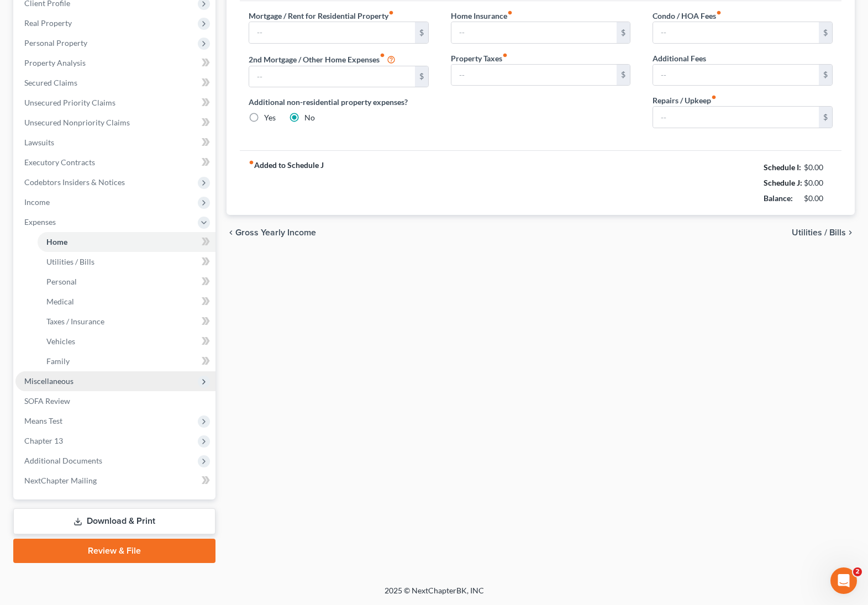
click at [112, 379] on span "Miscellaneous" at bounding box center [115, 381] width 200 height 20
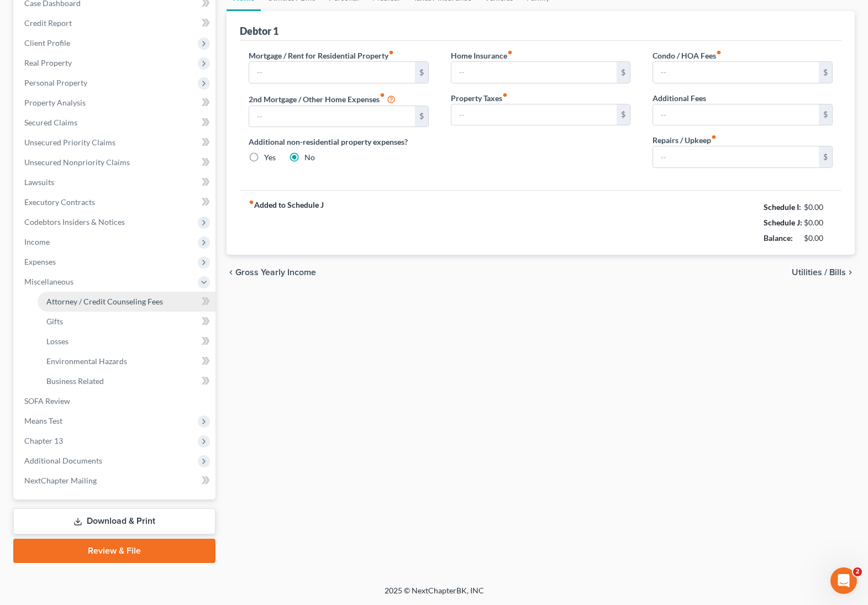
click at [132, 305] on span "Attorney / Credit Counseling Fees" at bounding box center [104, 301] width 117 height 9
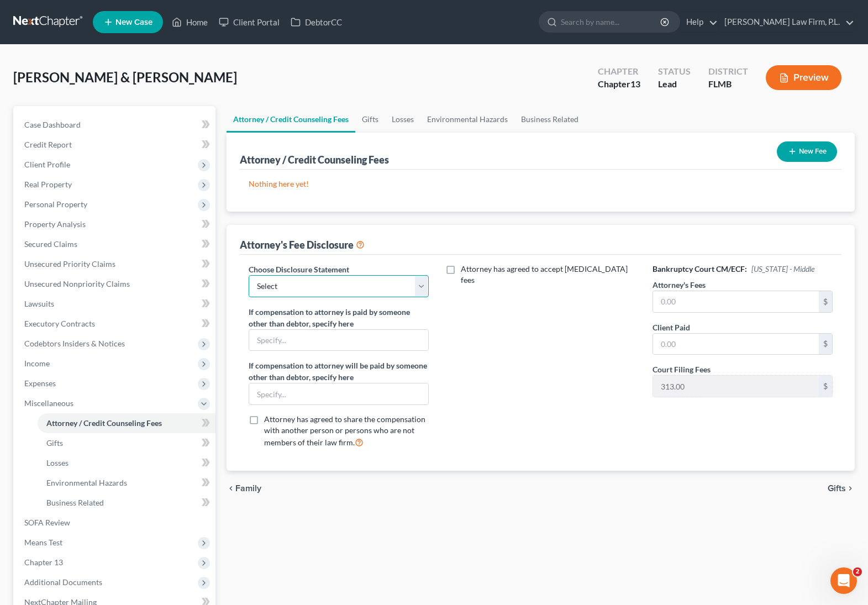
click at [386, 295] on select "Select JB- Standard Disclosure Disclosure" at bounding box center [339, 286] width 180 height 22
select select "0"
click at [249, 275] on select "Select JB- Standard Disclosure Disclosure" at bounding box center [339, 286] width 180 height 22
click at [706, 294] on input "text" at bounding box center [736, 301] width 166 height 21
type input "2,500"
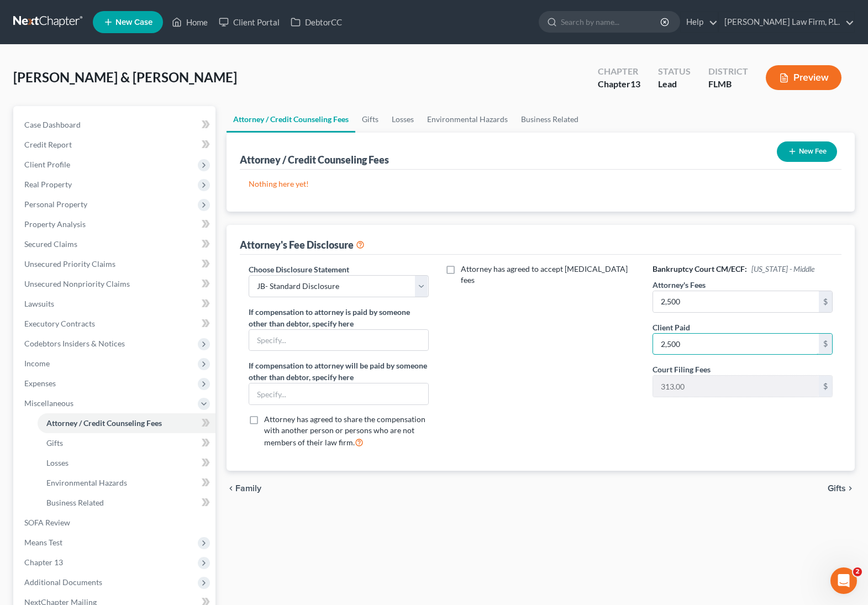
type input "2,500"
click at [809, 146] on button "New Fee" at bounding box center [807, 151] width 60 height 20
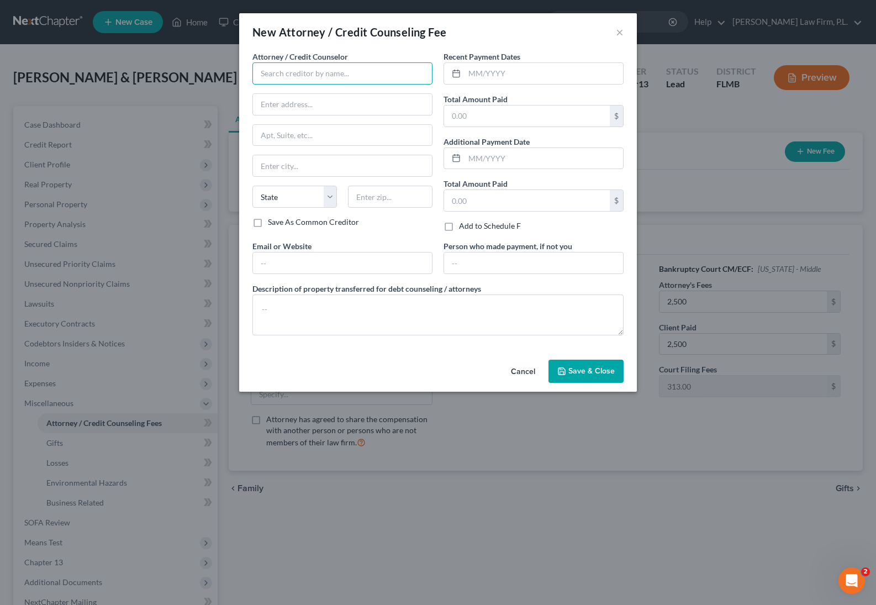
click at [351, 75] on input "text" at bounding box center [343, 73] width 180 height 22
type input "Martin Law Firm"
type input "3701 Del Prado Blvd"
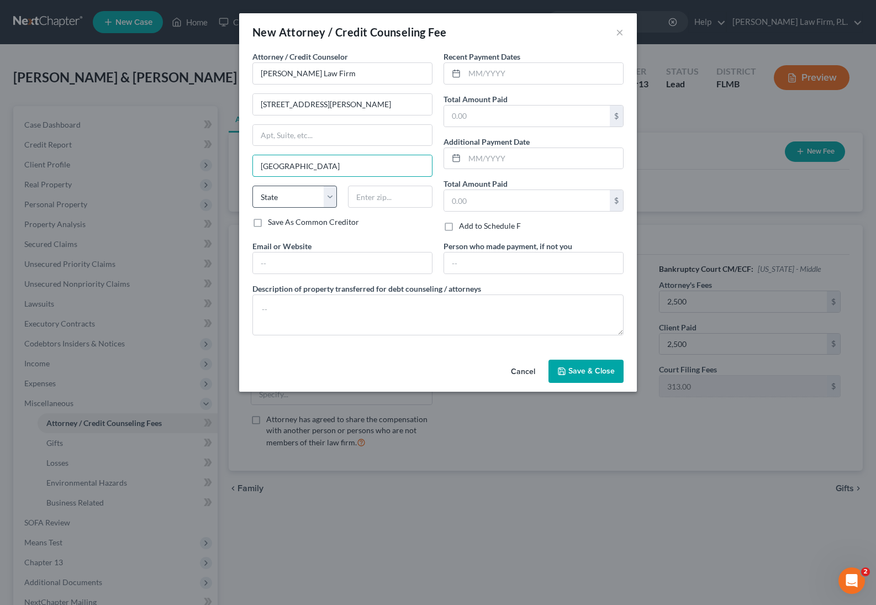
type input "Cape Coral"
click at [283, 197] on select "State AL AK AR AZ CA CO CT DE DC FL GA GU HI ID IL IN IA KS KY LA ME MD MA MI M…" at bounding box center [295, 197] width 85 height 22
select select "9"
click at [253, 186] on select "State AL AK AR AZ CA CO CT DE DC FL GA GU HI ID IL IN IA KS KY LA ME MD MA MI M…" at bounding box center [295, 197] width 85 height 22
click at [400, 194] on input "text" at bounding box center [390, 197] width 85 height 22
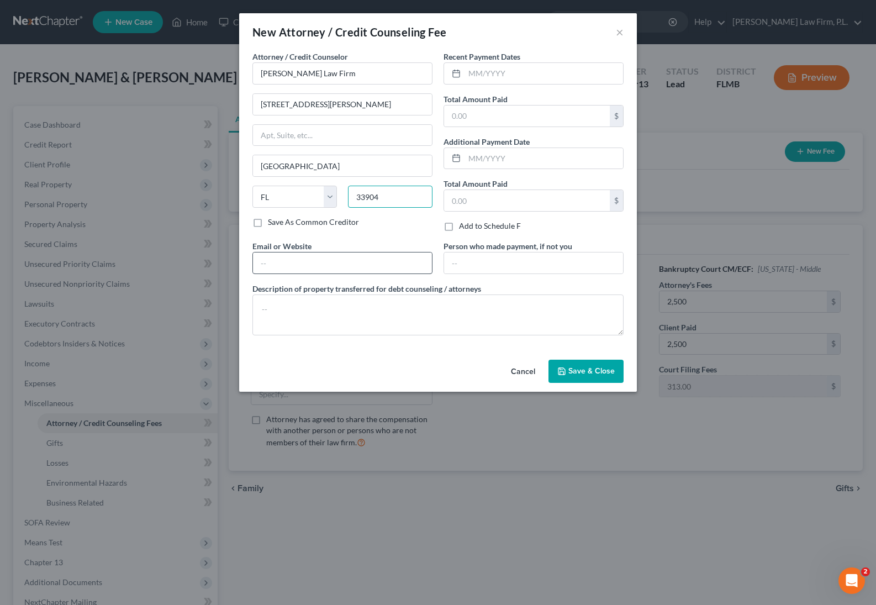
type input "33904"
click at [325, 256] on input "text" at bounding box center [342, 263] width 179 height 21
type input "martinlawfirm.com"
click at [529, 374] on button "Cancel" at bounding box center [523, 372] width 42 height 22
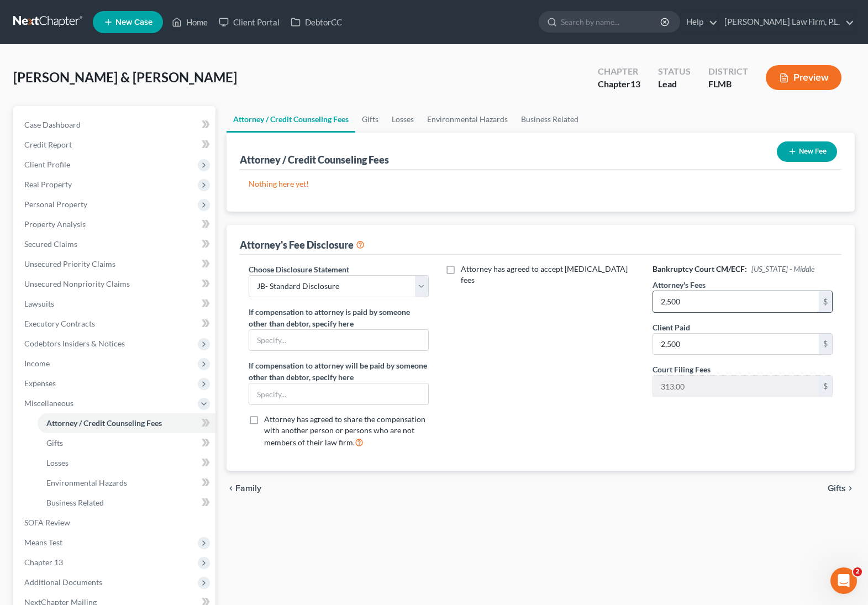
drag, startPoint x: 745, startPoint y: 295, endPoint x: 728, endPoint y: 298, distance: 17.6
click at [728, 298] on input "2,500" at bounding box center [736, 301] width 166 height 21
click at [703, 342] on input "2,500" at bounding box center [736, 344] width 166 height 21
click at [519, 406] on div "Attorney has agreed to accept retainer fees" at bounding box center [541, 361] width 202 height 194
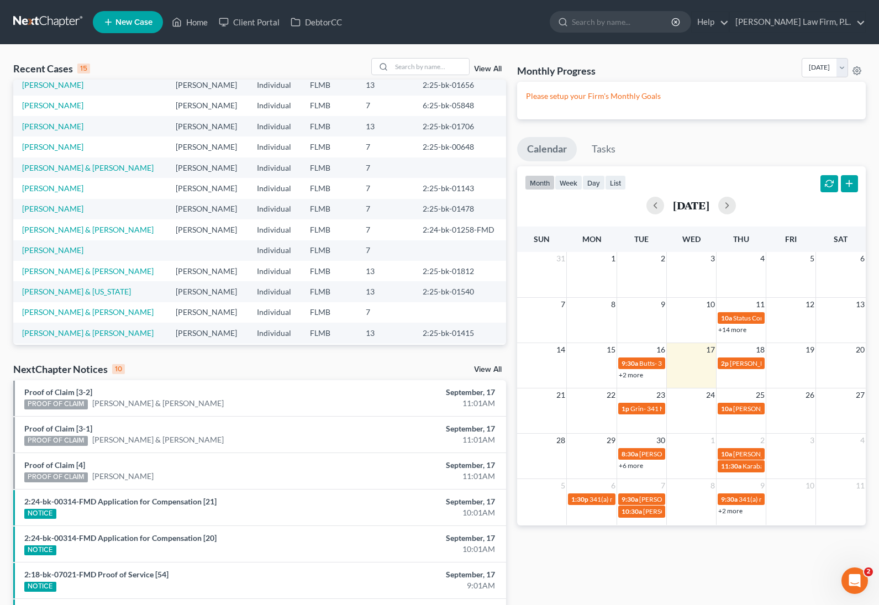
scroll to position [70, 0]
click at [117, 311] on link "[PERSON_NAME] & [PERSON_NAME]" at bounding box center [88, 310] width 132 height 9
